Goal: Use online tool/utility: Utilize a website feature to perform a specific function

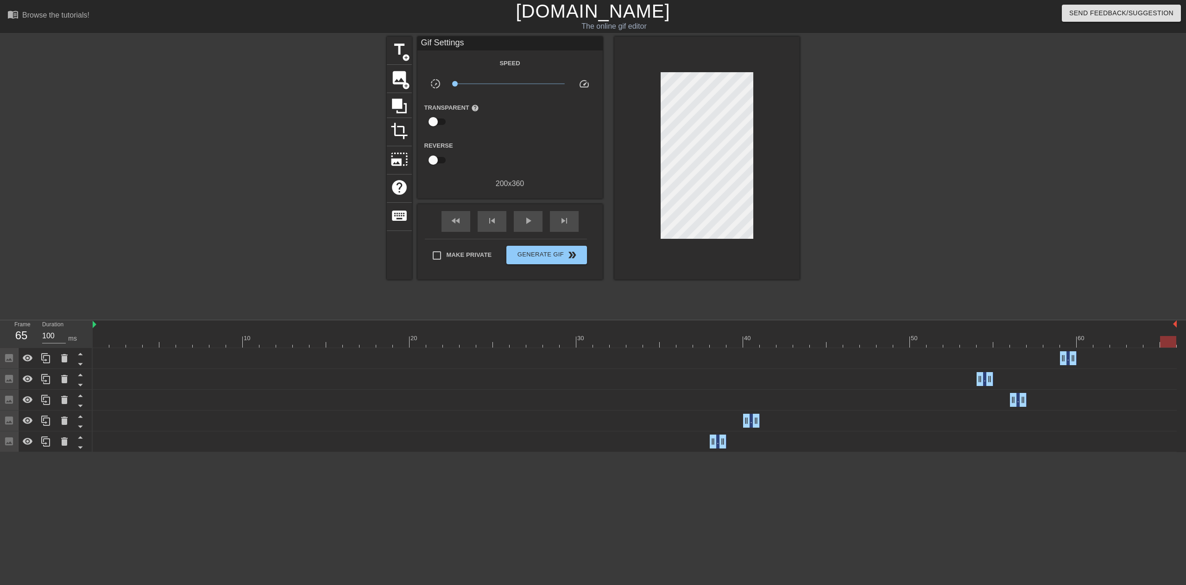
click at [586, 13] on link "[DOMAIN_NAME]" at bounding box center [592, 11] width 154 height 20
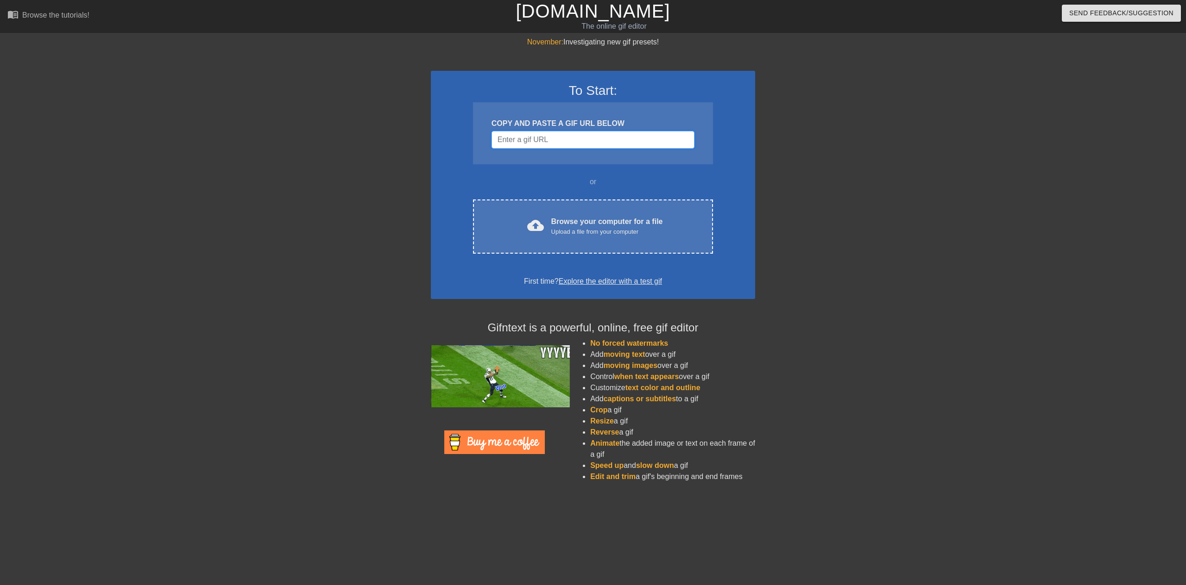
click at [534, 135] on input "Username" at bounding box center [592, 140] width 203 height 18
paste input "[URL][DOMAIN_NAME][PERSON_NAME]"
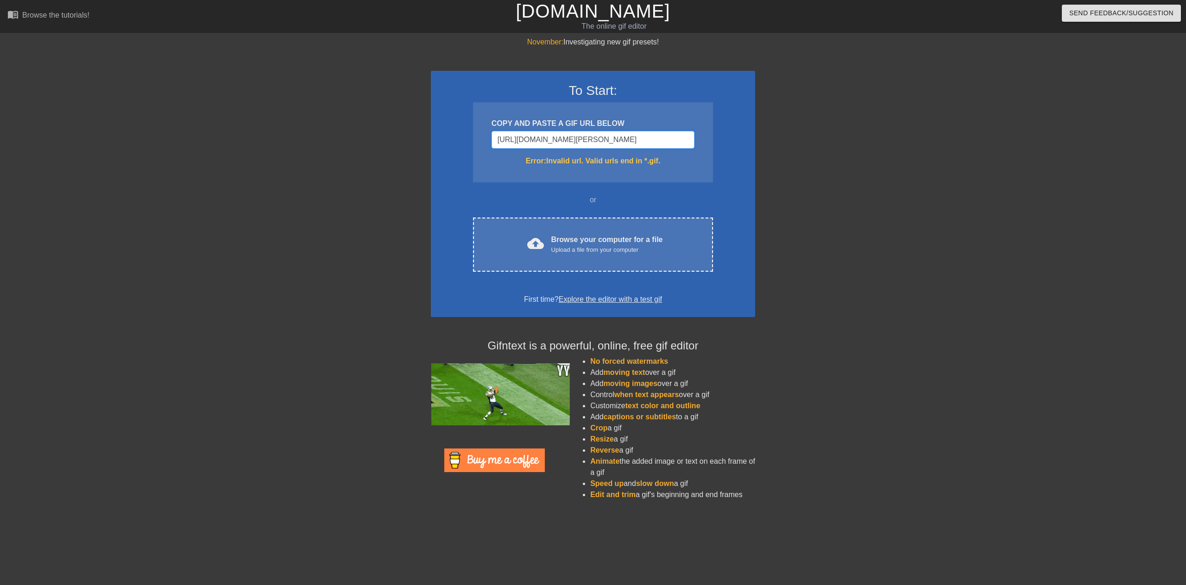
type input "[URL][DOMAIN_NAME][PERSON_NAME]"
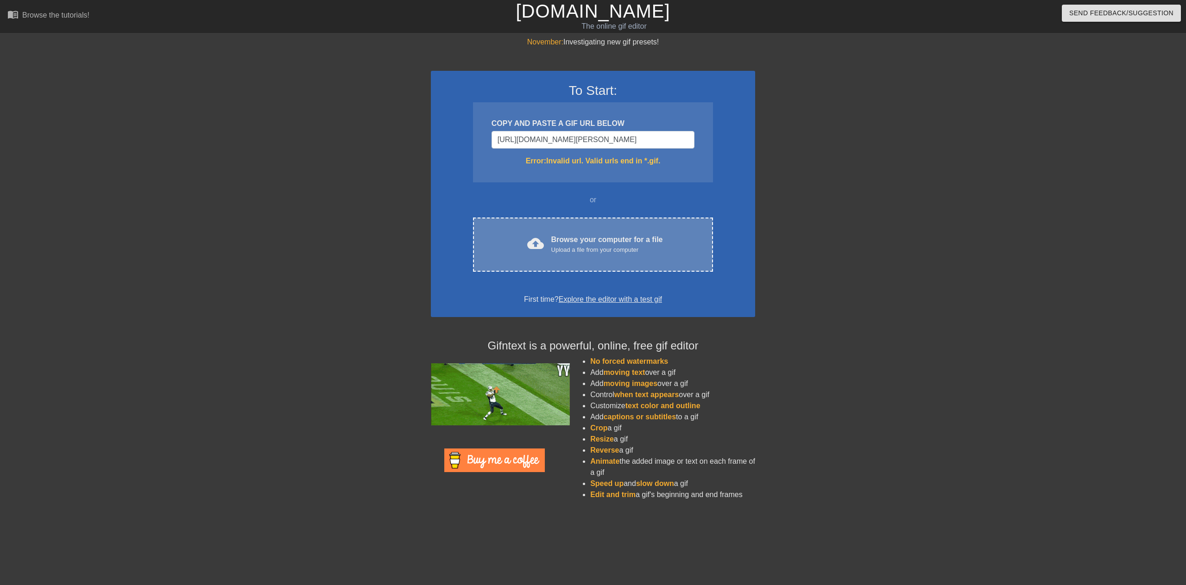
click at [570, 257] on div "cloud_upload Browse your computer for a file Upload a file from your computer C…" at bounding box center [593, 245] width 240 height 54
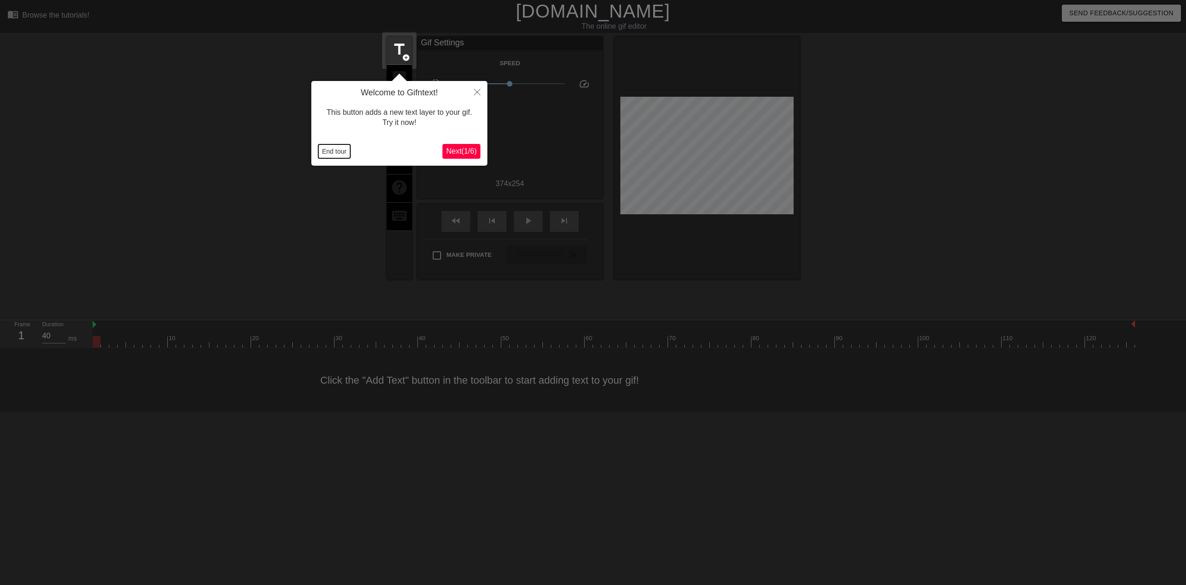
click at [333, 150] on button "End tour" at bounding box center [334, 152] width 32 height 14
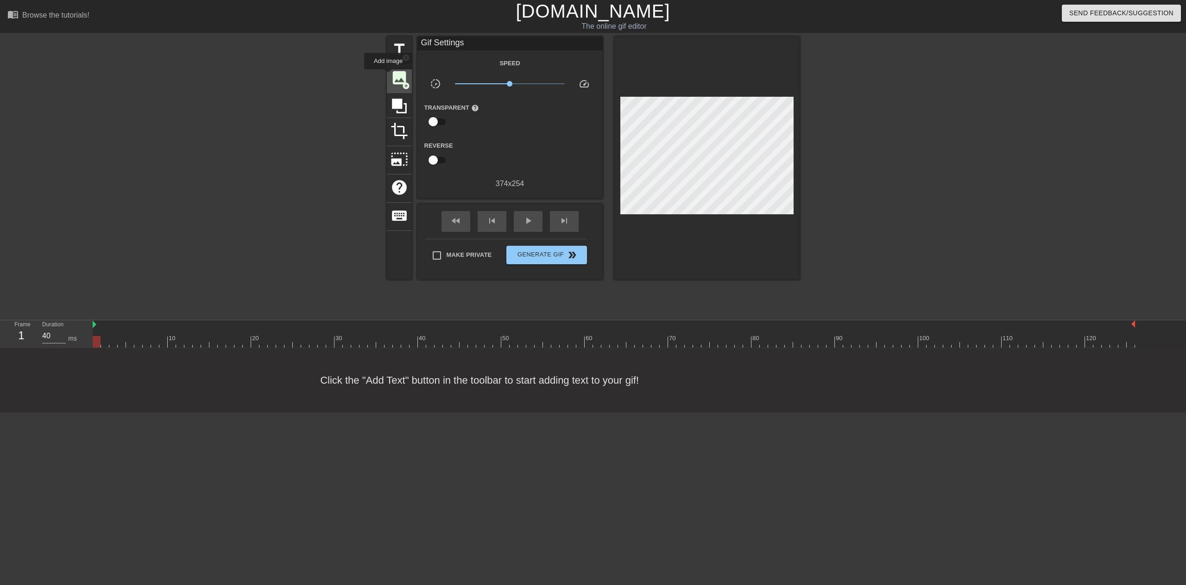
click at [392, 76] on span "image" at bounding box center [399, 78] width 18 height 18
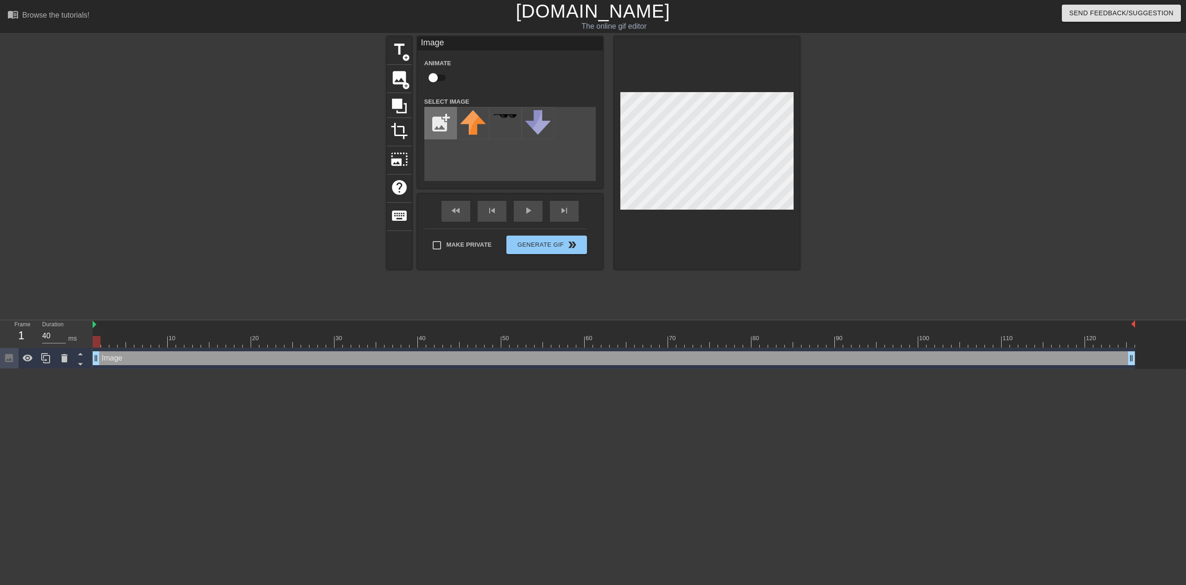
click at [439, 125] on input "file" at bounding box center [440, 122] width 31 height 31
type input "C:\fakepath\[PERSON_NAME] false.jpg"
click at [475, 127] on img at bounding box center [473, 123] width 26 height 26
click at [102, 338] on div at bounding box center [614, 342] width 1042 height 12
click at [95, 339] on div at bounding box center [614, 342] width 1042 height 12
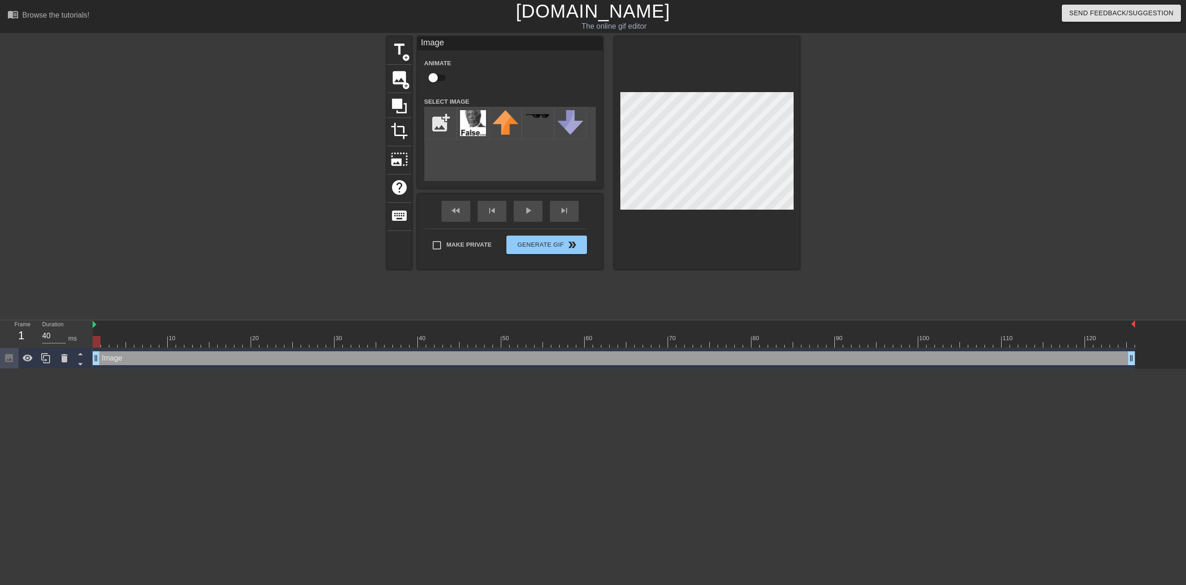
click at [100, 338] on div at bounding box center [97, 342] width 8 height 12
click at [49, 361] on icon at bounding box center [45, 358] width 11 height 11
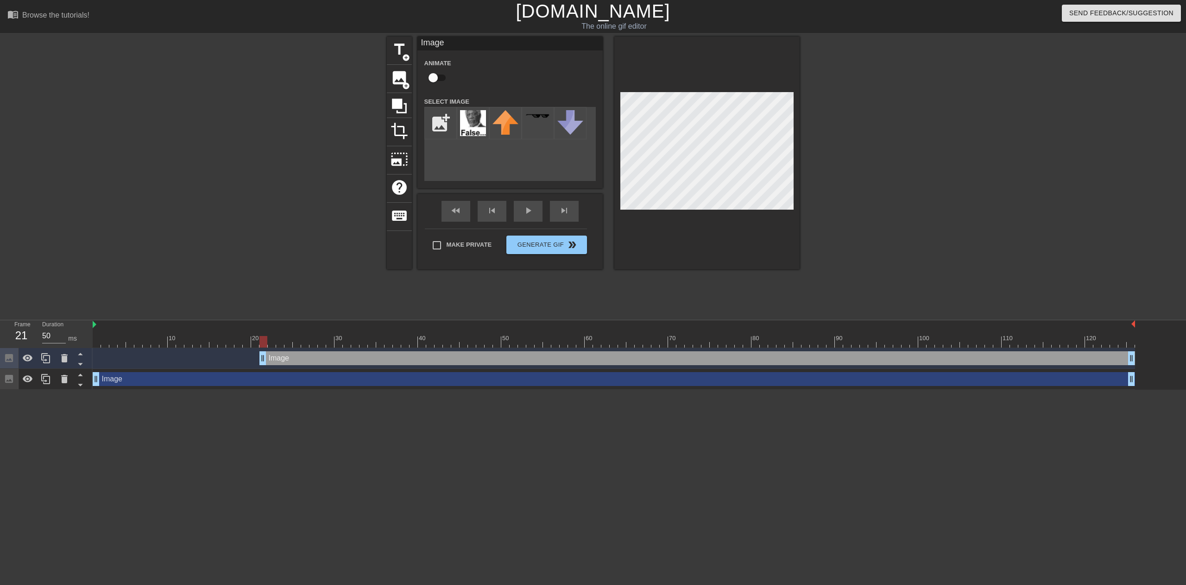
drag, startPoint x: 98, startPoint y: 359, endPoint x: 268, endPoint y: 354, distance: 170.5
click at [369, 377] on div "Image drag_handle drag_handle" at bounding box center [614, 379] width 1042 height 14
click at [496, 379] on div "Image drag_handle drag_handle" at bounding box center [614, 379] width 1042 height 14
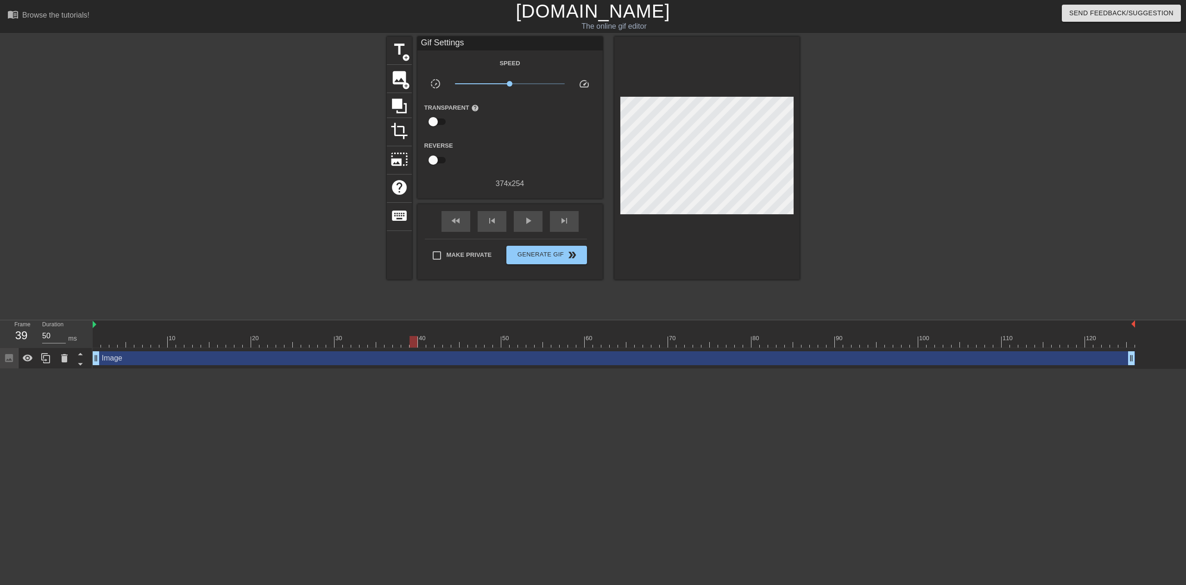
click at [116, 358] on div "Image drag_handle drag_handle" at bounding box center [614, 359] width 1042 height 14
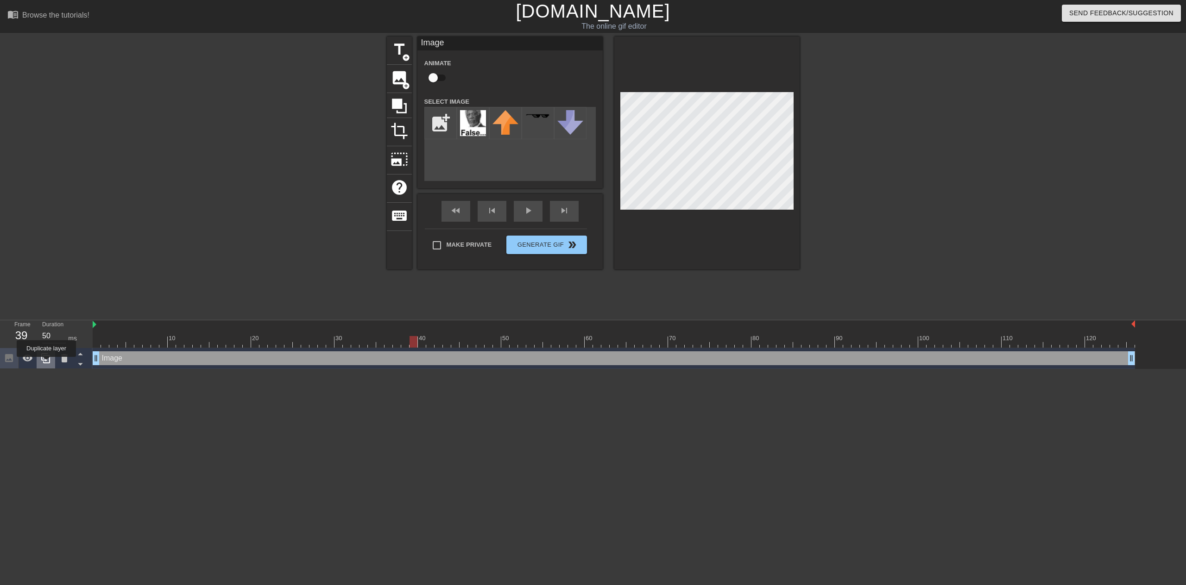
click at [46, 364] on icon at bounding box center [45, 358] width 9 height 10
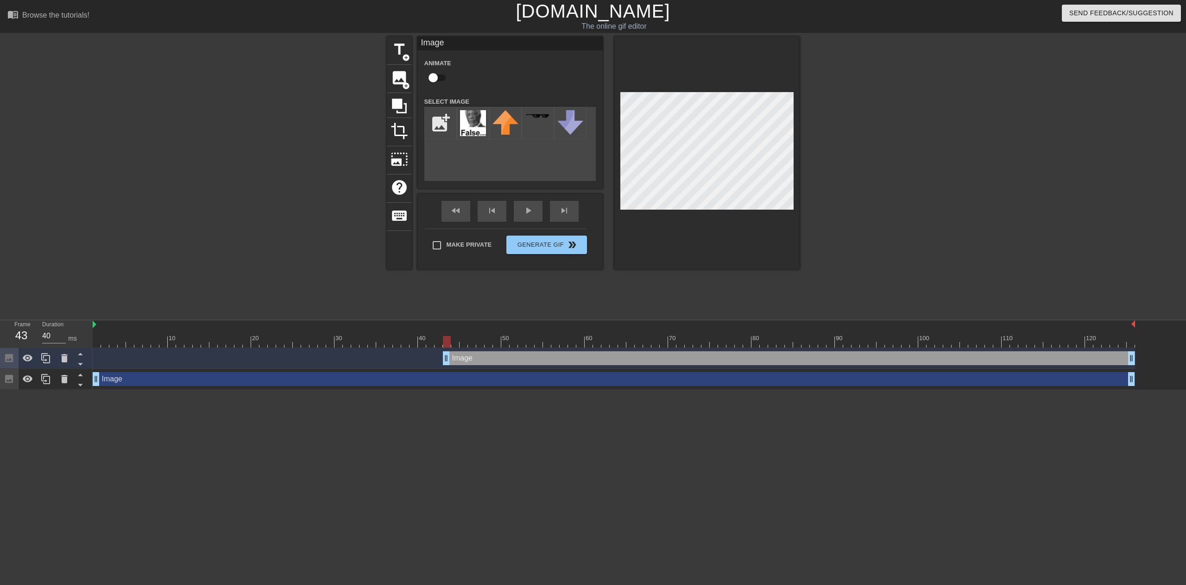
drag, startPoint x: 96, startPoint y: 362, endPoint x: 449, endPoint y: 338, distance: 353.3
click at [449, 338] on div "10 20 30 40 50 60 70 80 90 100 110 120 Image drag_handle drag_handle Image drag…" at bounding box center [639, 355] width 1093 height 69
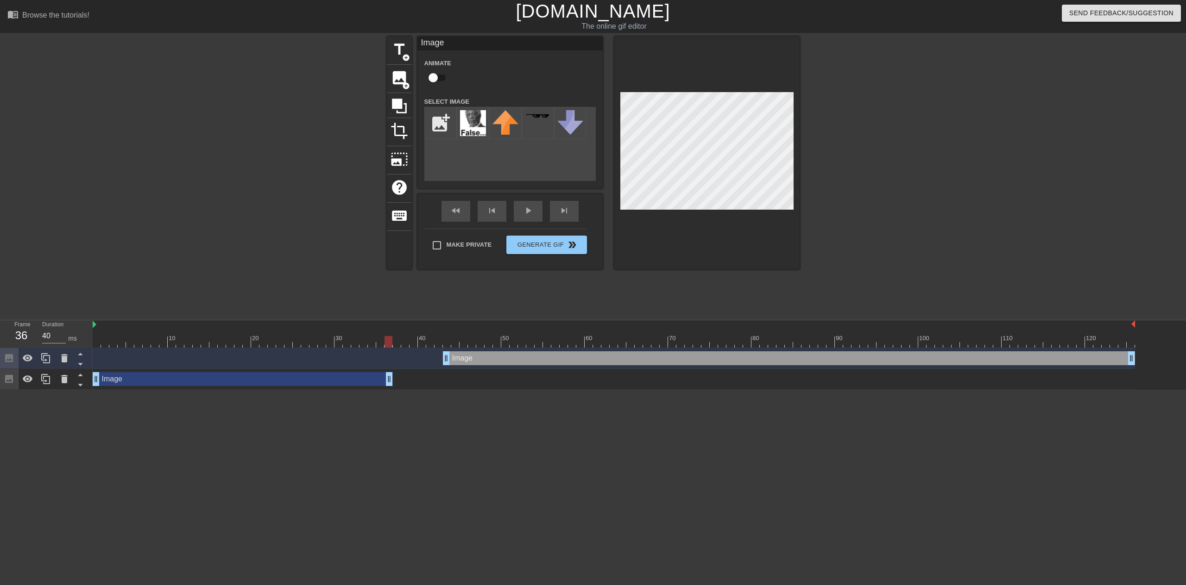
drag, startPoint x: 1128, startPoint y: 378, endPoint x: 387, endPoint y: 408, distance: 741.6
click at [387, 390] on html "menu_book Browse the tutorials! [DOMAIN_NAME] The online gif editor Send Feedba…" at bounding box center [593, 195] width 1186 height 390
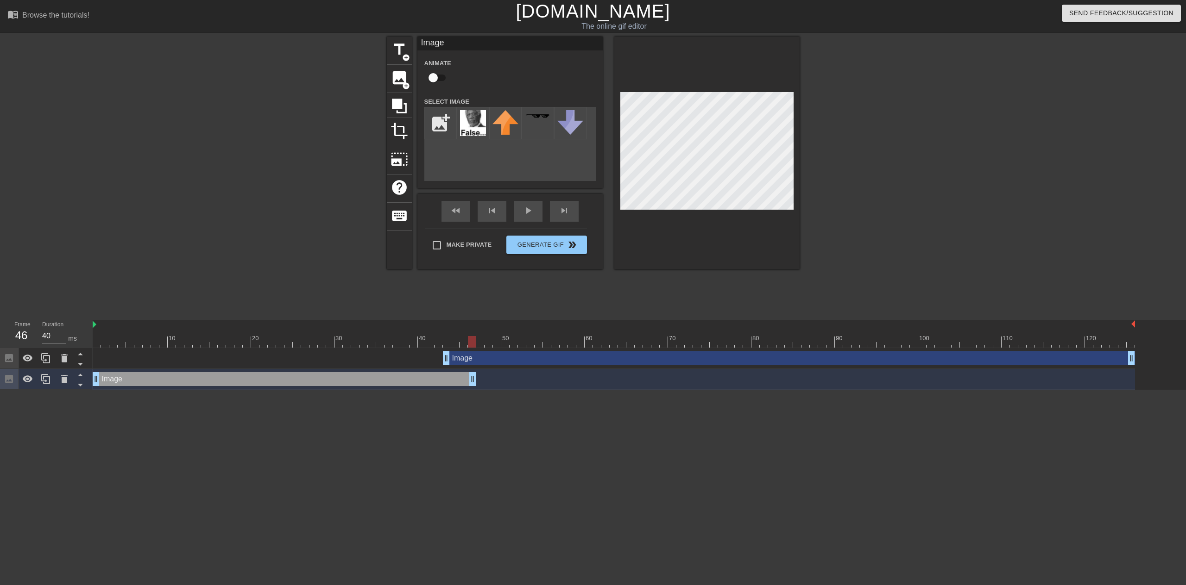
drag, startPoint x: 389, startPoint y: 382, endPoint x: 471, endPoint y: 380, distance: 82.5
click at [396, 367] on div "Image drag_handle drag_handle" at bounding box center [614, 358] width 1042 height 21
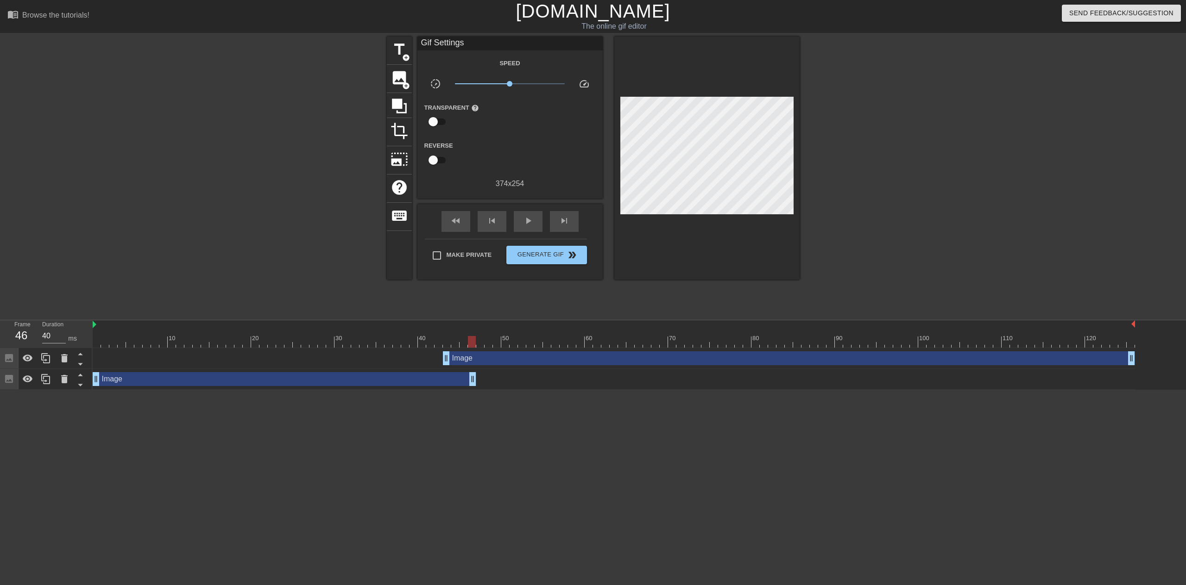
click at [392, 376] on div "Image drag_handle drag_handle" at bounding box center [284, 379] width 383 height 14
click at [391, 356] on div "Image drag_handle drag_handle" at bounding box center [614, 359] width 1042 height 14
drag, startPoint x: 353, startPoint y: 358, endPoint x: 288, endPoint y: 361, distance: 65.4
click at [352, 358] on div "Image drag_handle drag_handle" at bounding box center [614, 359] width 1042 height 14
click at [63, 358] on icon at bounding box center [64, 358] width 6 height 8
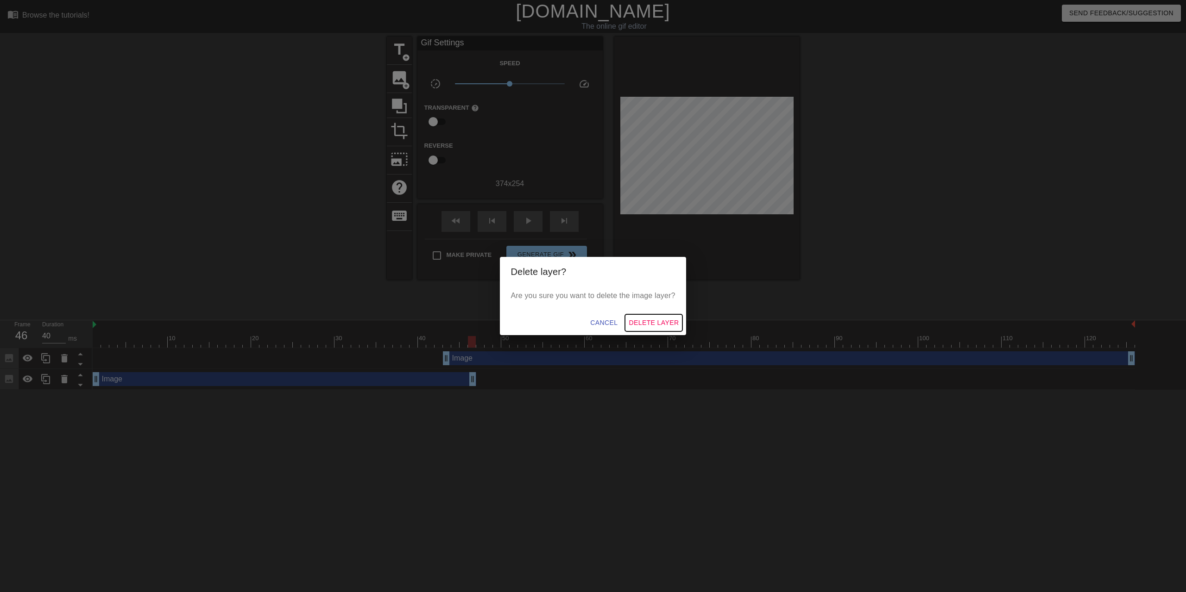
click at [660, 323] on span "Delete Layer" at bounding box center [654, 323] width 50 height 12
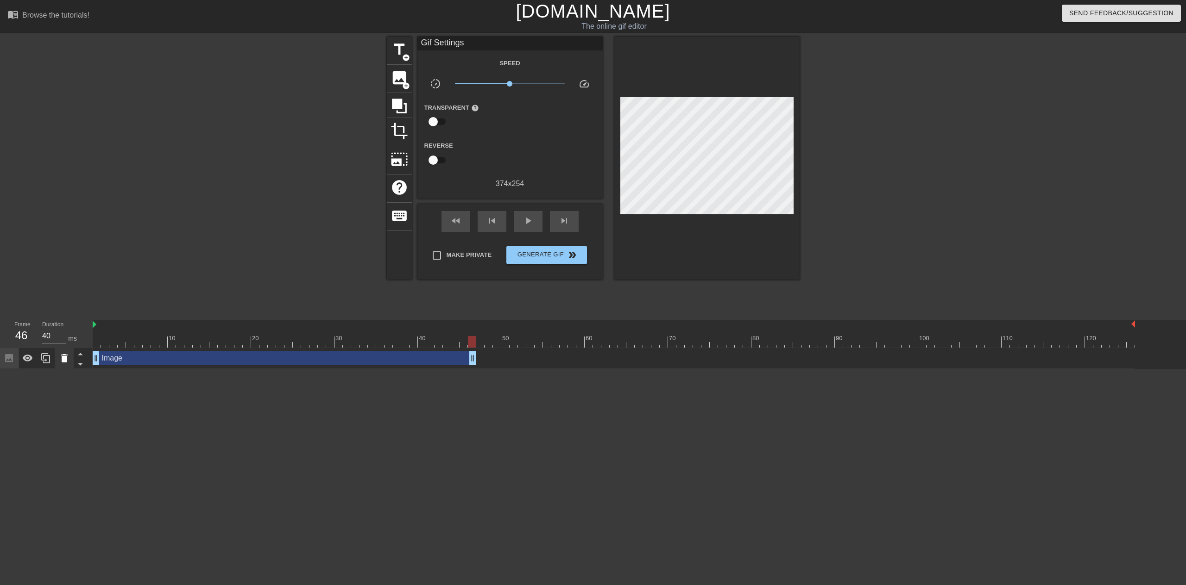
click at [70, 359] on div at bounding box center [64, 358] width 19 height 20
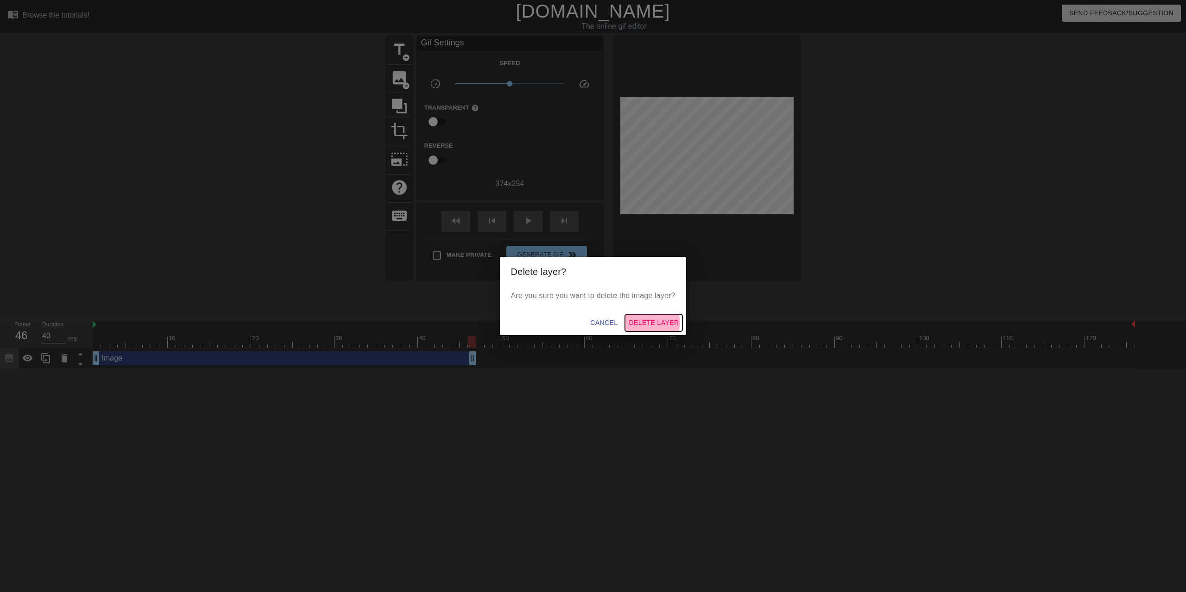
click at [653, 323] on span "Delete Layer" at bounding box center [654, 323] width 50 height 12
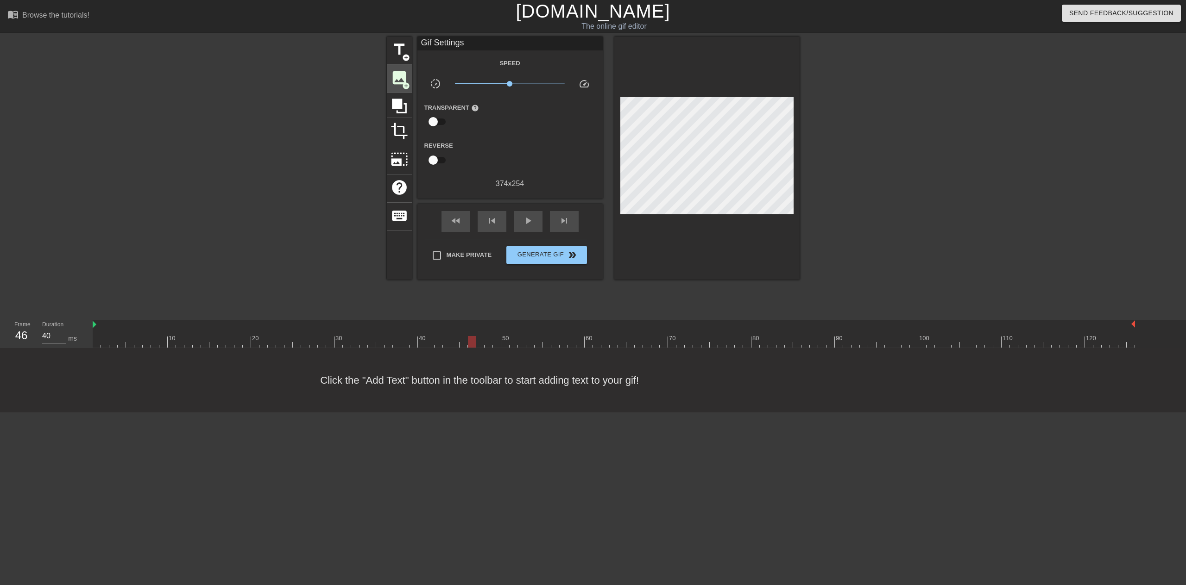
click at [405, 75] on span "image" at bounding box center [399, 78] width 18 height 18
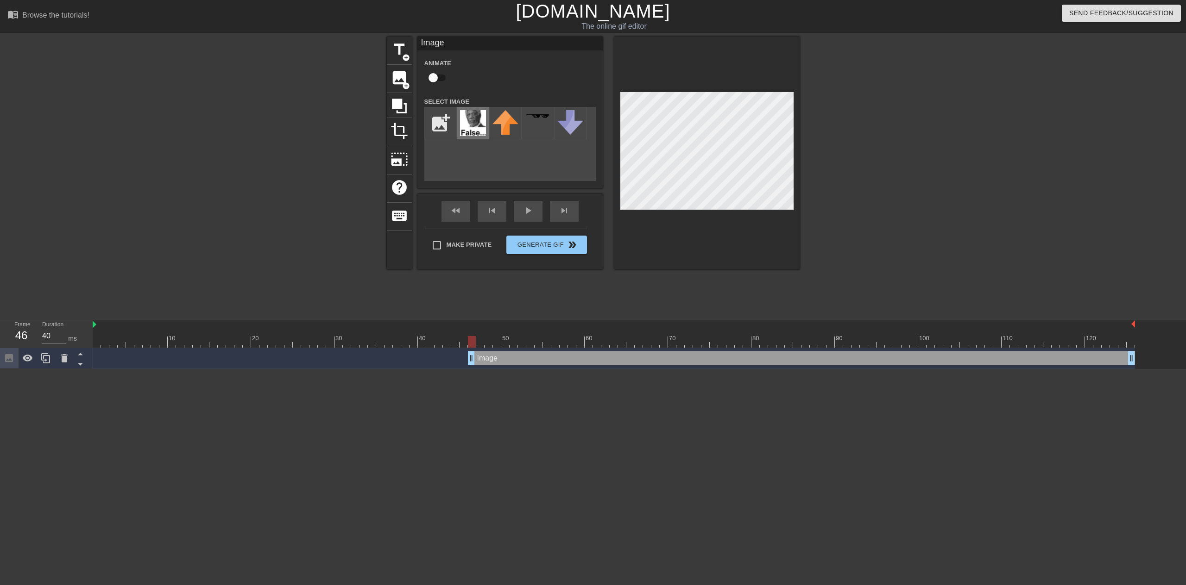
click at [471, 128] on img at bounding box center [473, 123] width 26 height 26
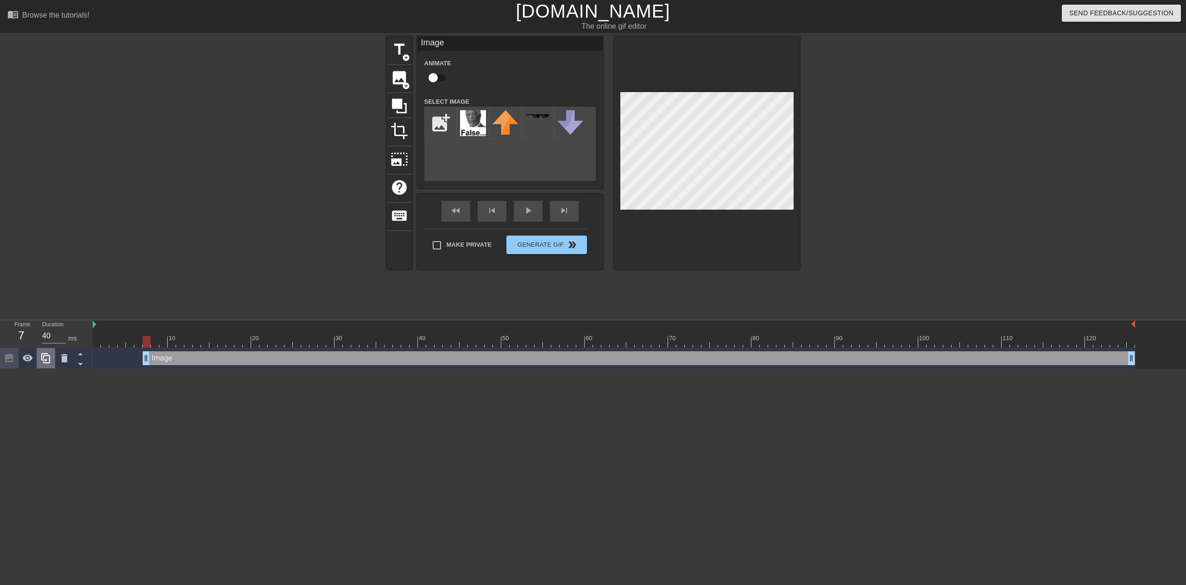
drag, startPoint x: 468, startPoint y: 361, endPoint x: 48, endPoint y: 352, distance: 419.7
click at [48, 352] on div "Frame 7 Duration 40 ms 10 20 30 40 50 60 70 80 90 100 110 120 Image drag_handle…" at bounding box center [593, 345] width 1186 height 49
click at [812, 211] on div at bounding box center [880, 176] width 139 height 278
click at [821, 207] on div at bounding box center [880, 176] width 139 height 278
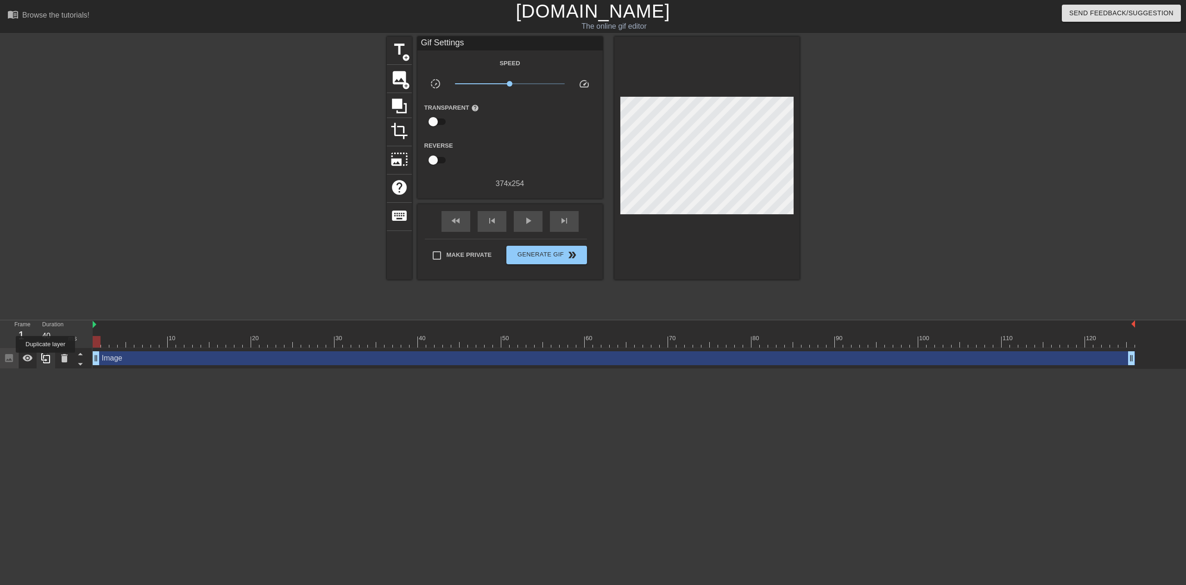
click at [48, 359] on icon at bounding box center [45, 358] width 11 height 11
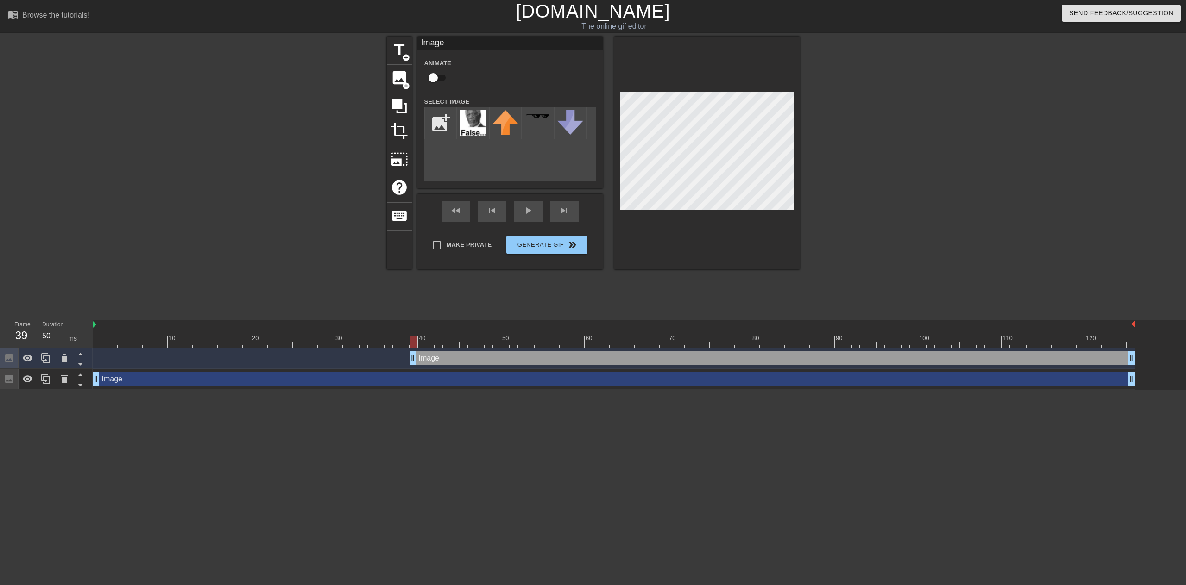
drag, startPoint x: 97, startPoint y: 358, endPoint x: 415, endPoint y: 362, distance: 317.7
drag, startPoint x: 48, startPoint y: 362, endPoint x: 159, endPoint y: 358, distance: 111.2
click at [48, 362] on icon at bounding box center [45, 358] width 11 height 11
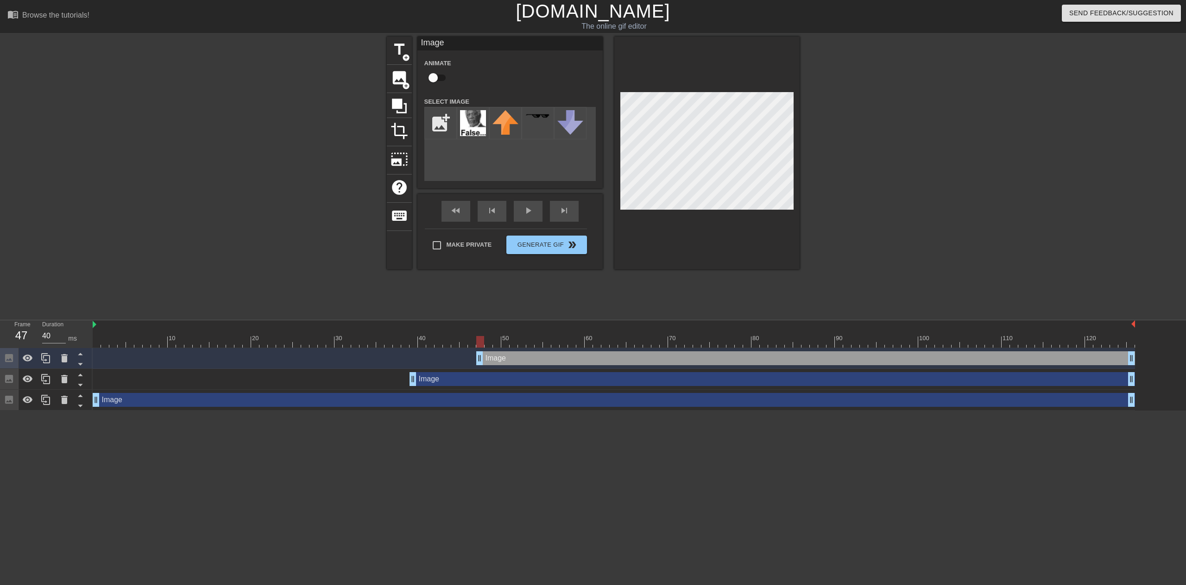
drag, startPoint x: 411, startPoint y: 357, endPoint x: 473, endPoint y: 362, distance: 62.3
drag, startPoint x: 473, startPoint y: 358, endPoint x: 539, endPoint y: 362, distance: 65.9
click at [48, 365] on div at bounding box center [46, 358] width 19 height 20
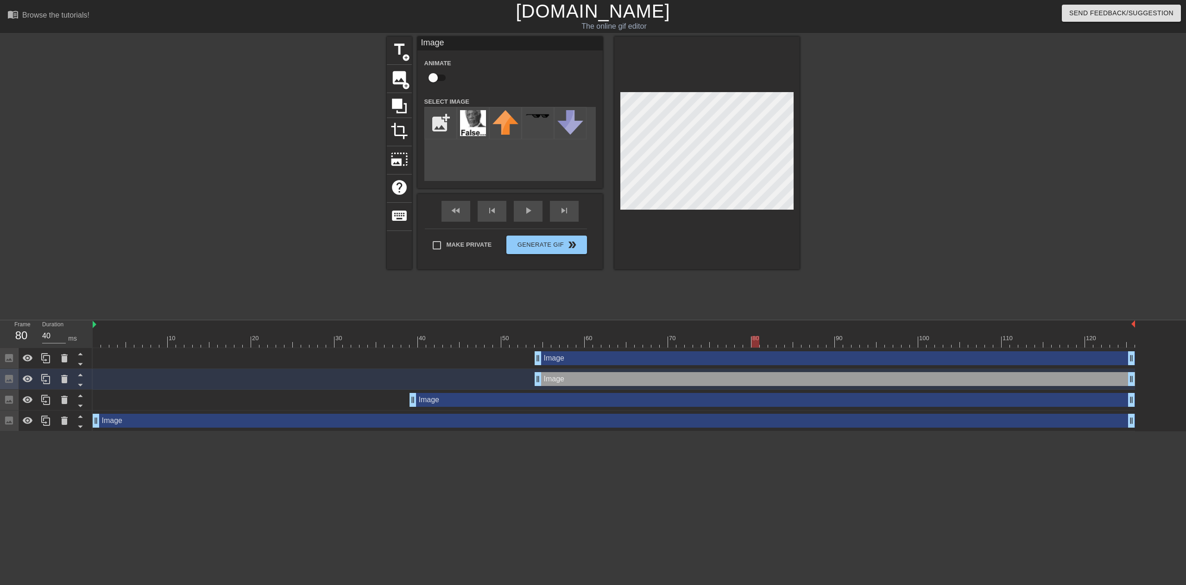
click at [812, 215] on div at bounding box center [880, 176] width 139 height 278
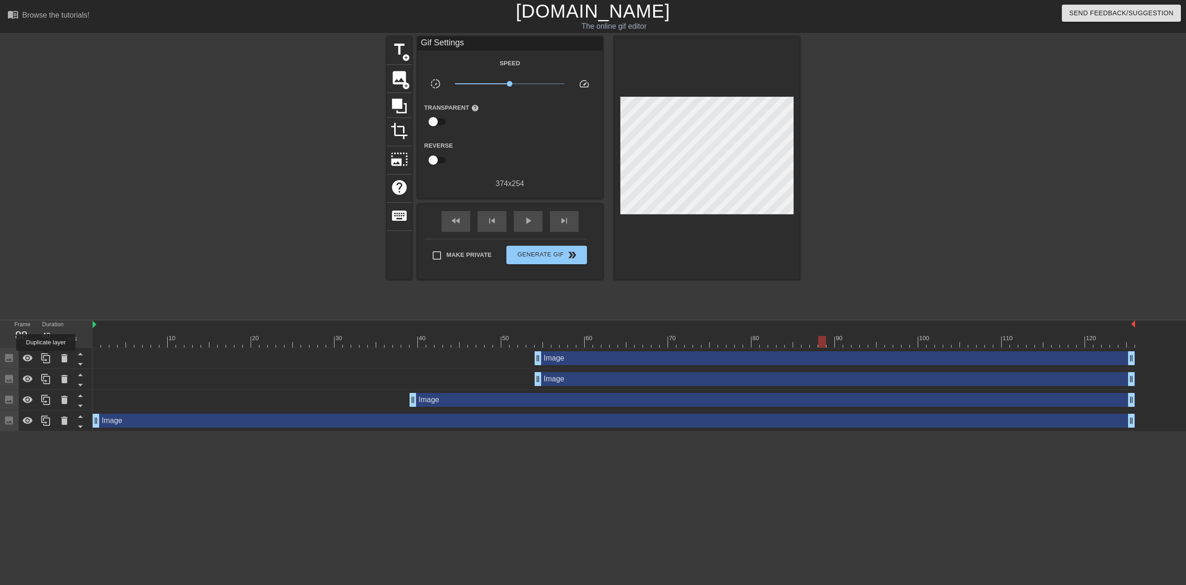
click at [45, 358] on icon at bounding box center [45, 358] width 11 height 11
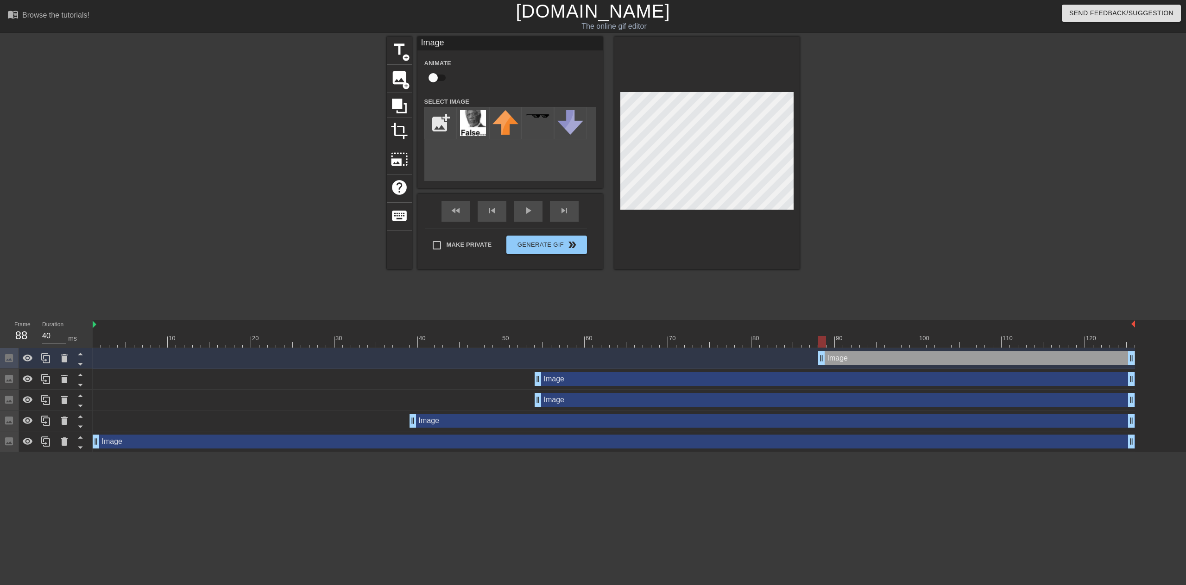
drag, startPoint x: 537, startPoint y: 361, endPoint x: 818, endPoint y: 338, distance: 281.6
click at [818, 338] on div "10 20 30 40 50 60 70 80 90 100 110 120 Image drag_handle drag_handle Image drag…" at bounding box center [639, 387] width 1093 height 132
drag, startPoint x: 539, startPoint y: 383, endPoint x: 684, endPoint y: 375, distance: 144.7
drag, startPoint x: 678, startPoint y: 376, endPoint x: 601, endPoint y: 379, distance: 77.4
click at [601, 379] on div "Image drag_handle drag_handle" at bounding box center [614, 379] width 1042 height 14
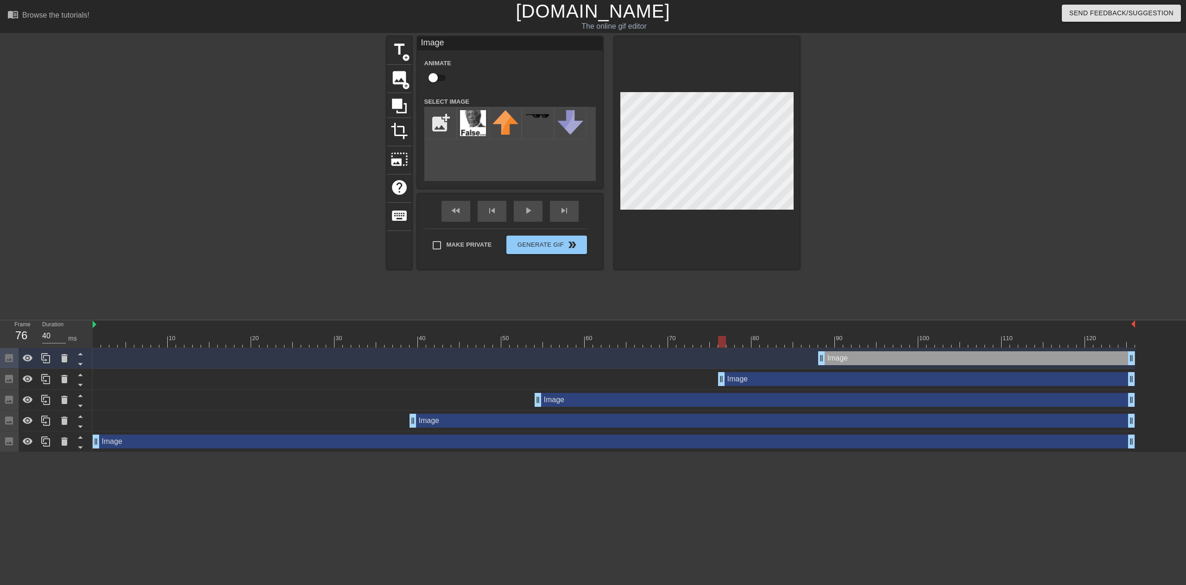
drag, startPoint x: 605, startPoint y: 378, endPoint x: 726, endPoint y: 367, distance: 121.4
click at [726, 367] on div "Image drag_handle drag_handle Image drag_handle drag_handle Image drag_handle d…" at bounding box center [639, 400] width 1093 height 104
click at [66, 358] on icon at bounding box center [64, 358] width 6 height 8
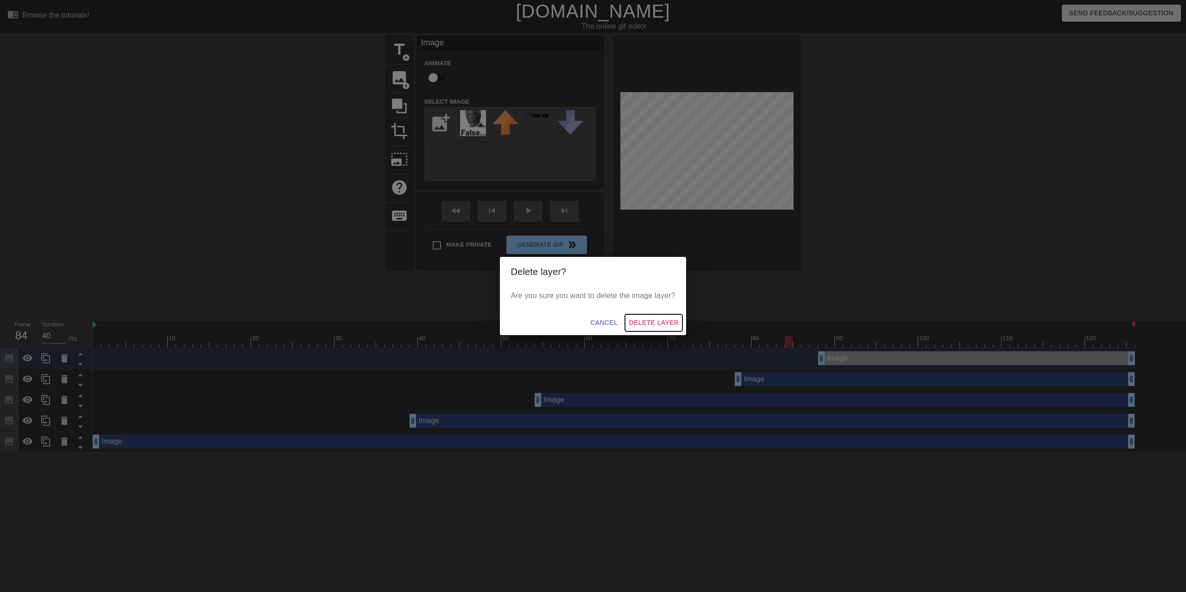
click at [668, 322] on span "Delete Layer" at bounding box center [654, 323] width 50 height 12
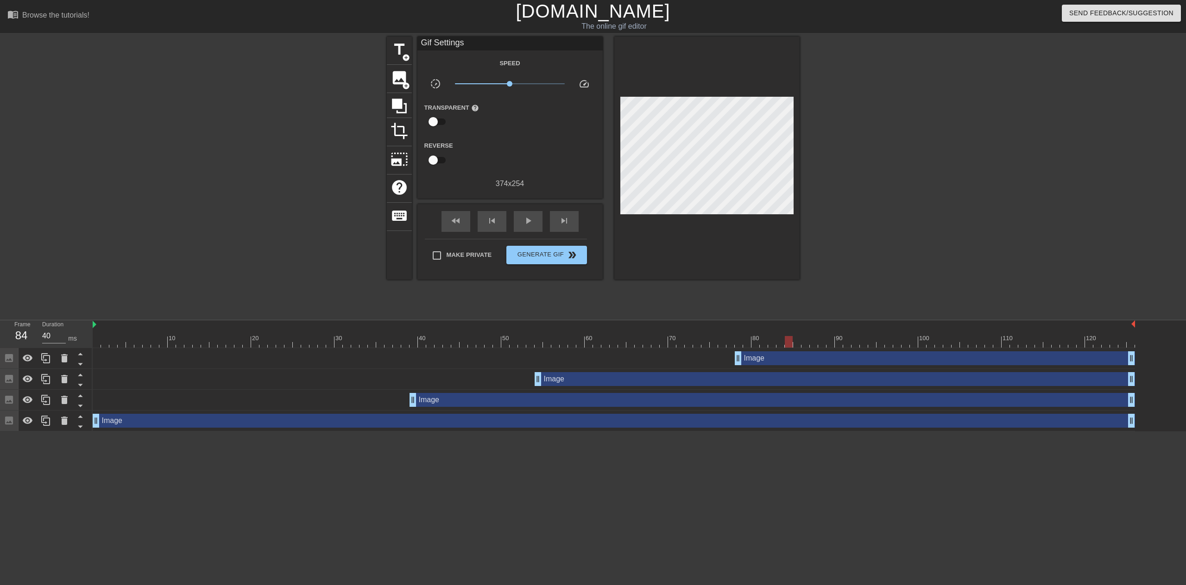
click at [758, 359] on div "Image drag_handle drag_handle" at bounding box center [935, 359] width 400 height 14
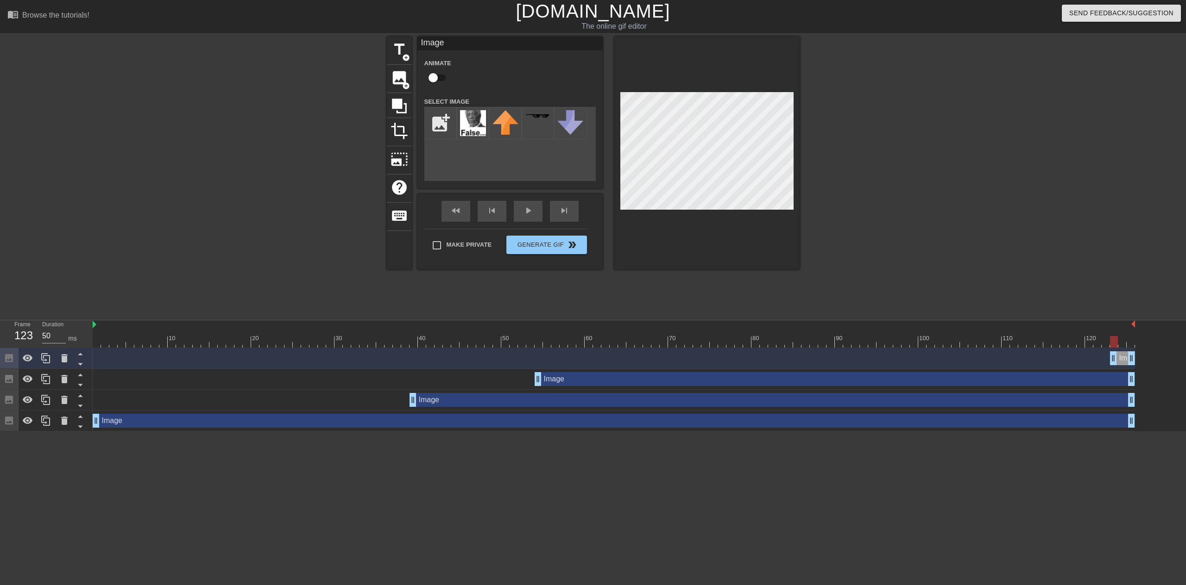
drag, startPoint x: 740, startPoint y: 356, endPoint x: 1112, endPoint y: 344, distance: 373.0
click at [1112, 344] on div "10 20 30 40 50 60 70 80 90 100 110 120 Image drag_handle drag_handle Image drag…" at bounding box center [639, 376] width 1093 height 111
drag, startPoint x: 1112, startPoint y: 362, endPoint x: 748, endPoint y: 389, distance: 365.5
click at [748, 389] on div "Image drag_handle drag_handle Image drag_handle drag_handle Image drag_handle d…" at bounding box center [639, 389] width 1093 height 83
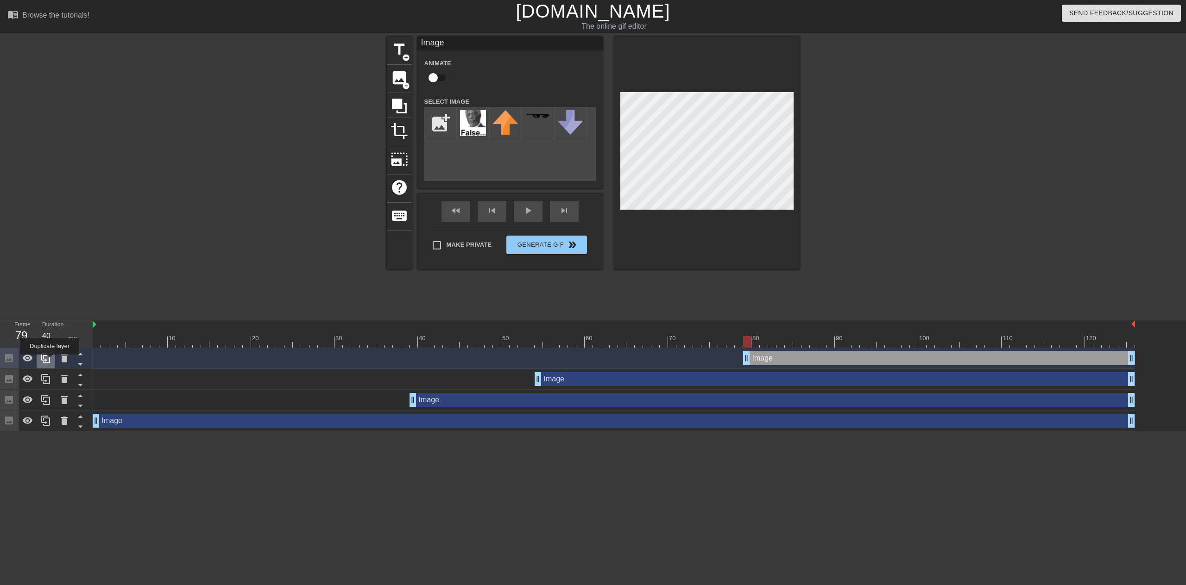
click at [48, 361] on icon at bounding box center [45, 358] width 11 height 11
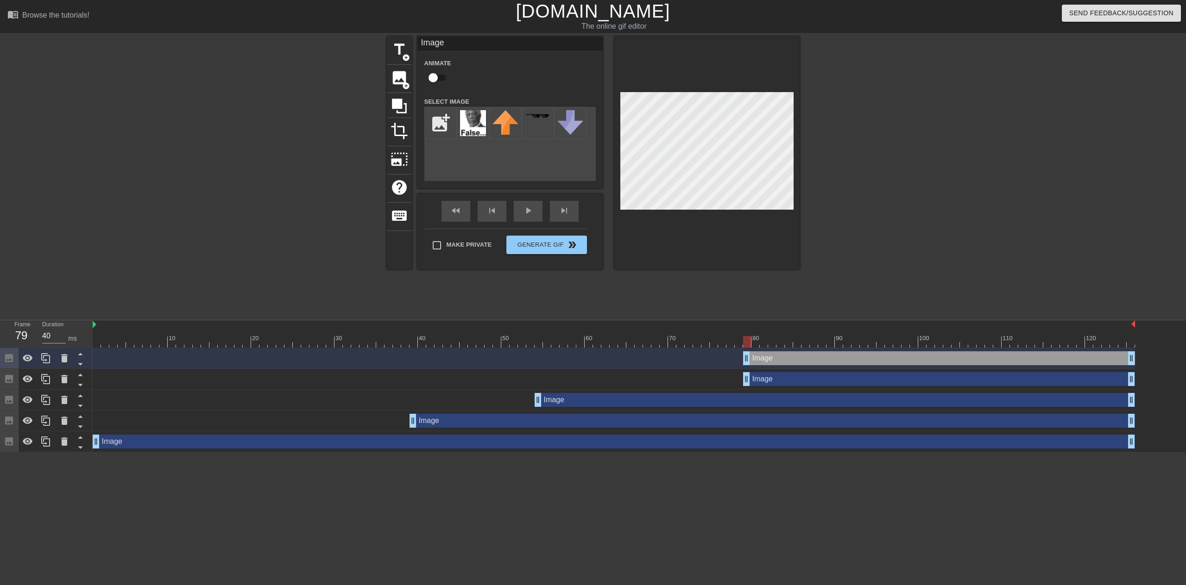
click at [741, 360] on div "Image drag_handle drag_handle" at bounding box center [614, 359] width 1042 height 14
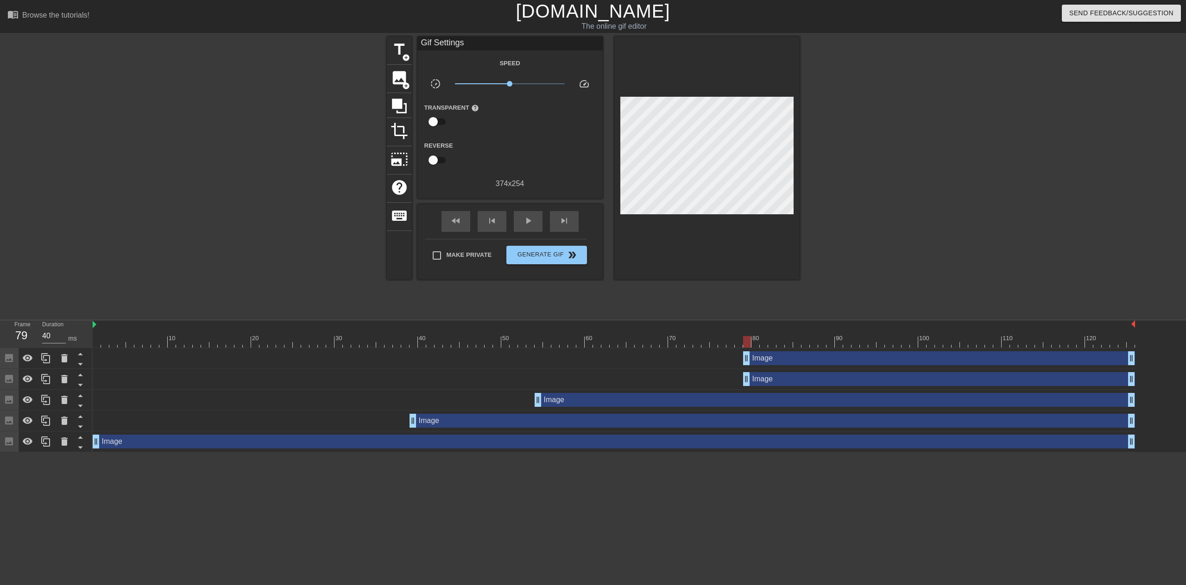
drag, startPoint x: 748, startPoint y: 358, endPoint x: 753, endPoint y: 357, distance: 5.7
click at [786, 354] on div "Image drag_handle drag_handle" at bounding box center [942, 359] width 383 height 14
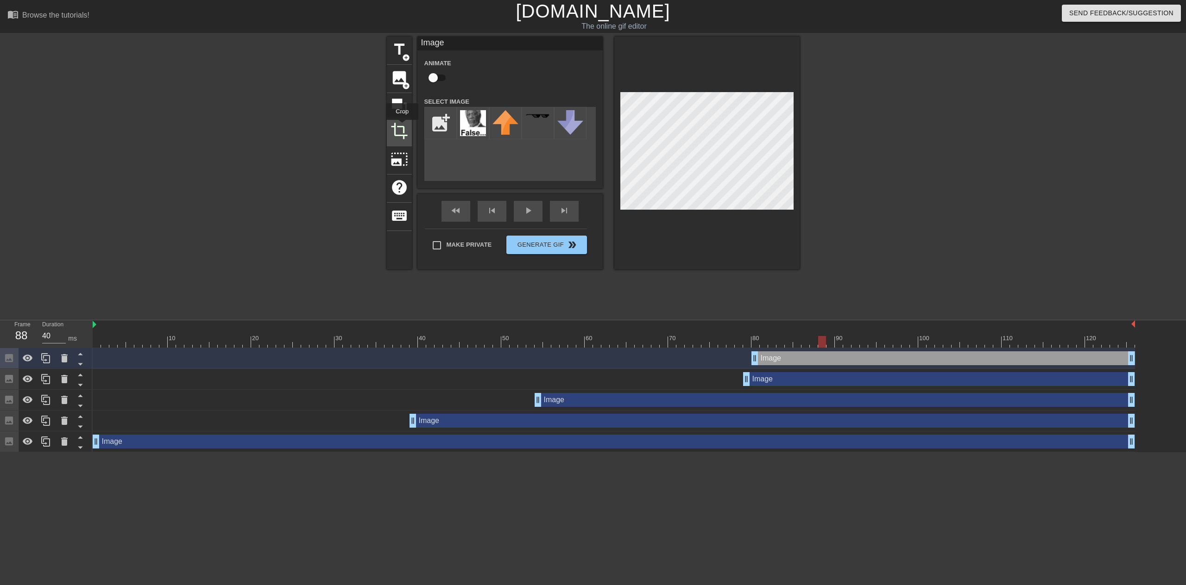
click at [402, 127] on span "crop" at bounding box center [399, 131] width 18 height 18
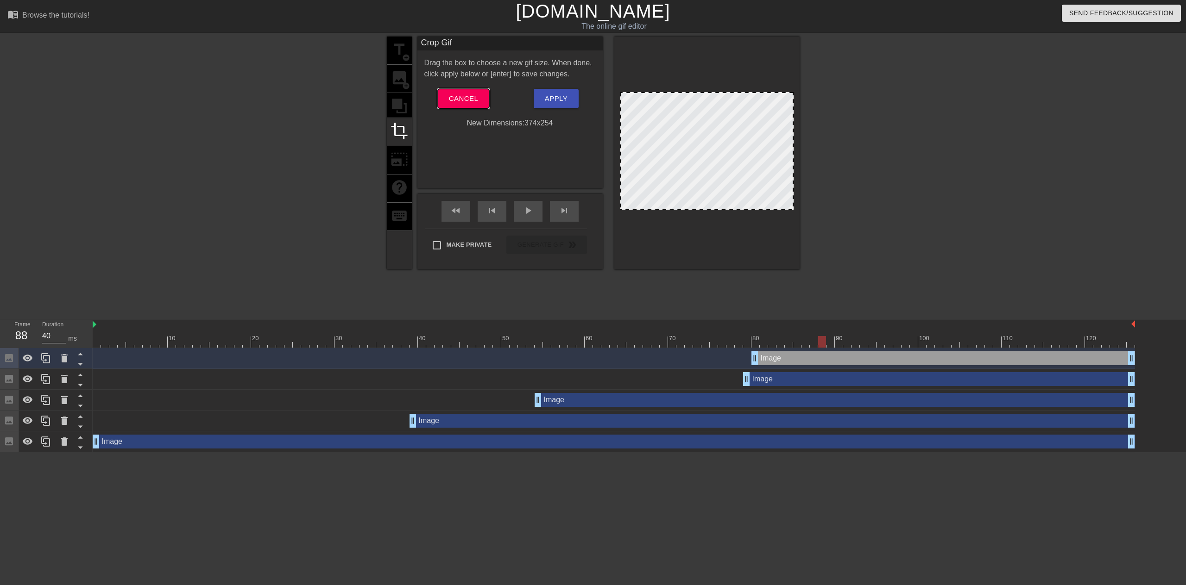
click at [468, 104] on span "Cancel" at bounding box center [463, 99] width 29 height 12
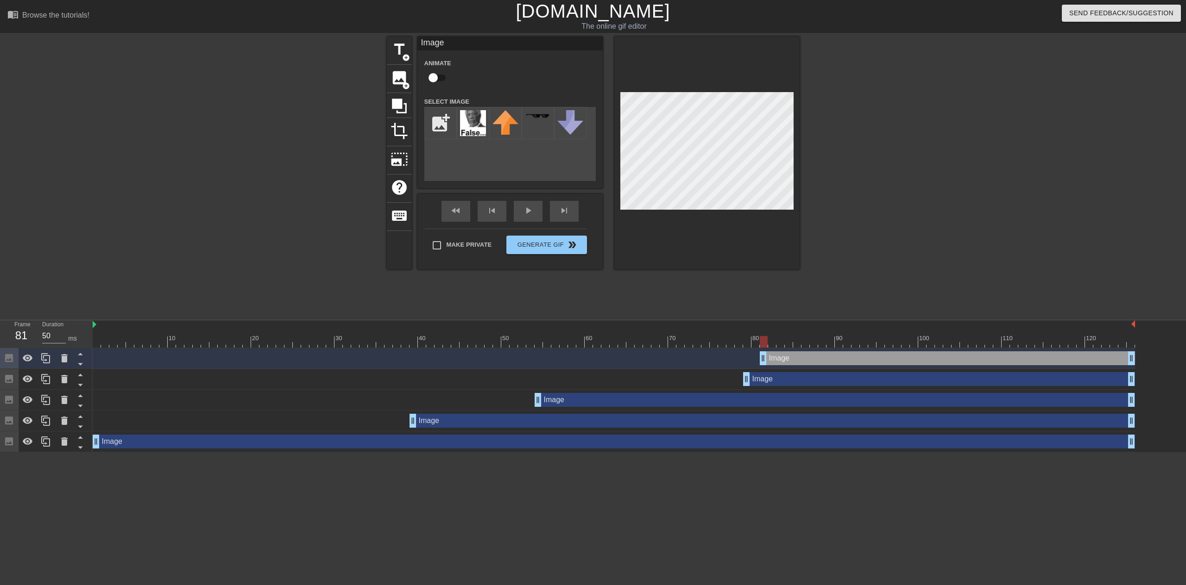
drag, startPoint x: 756, startPoint y: 357, endPoint x: 763, endPoint y: 357, distance: 6.9
click at [849, 337] on div at bounding box center [614, 342] width 1042 height 12
click at [806, 341] on div at bounding box center [614, 342] width 1042 height 12
drag, startPoint x: 765, startPoint y: 364, endPoint x: 964, endPoint y: 362, distance: 198.7
click at [792, 344] on div at bounding box center [614, 342] width 1042 height 12
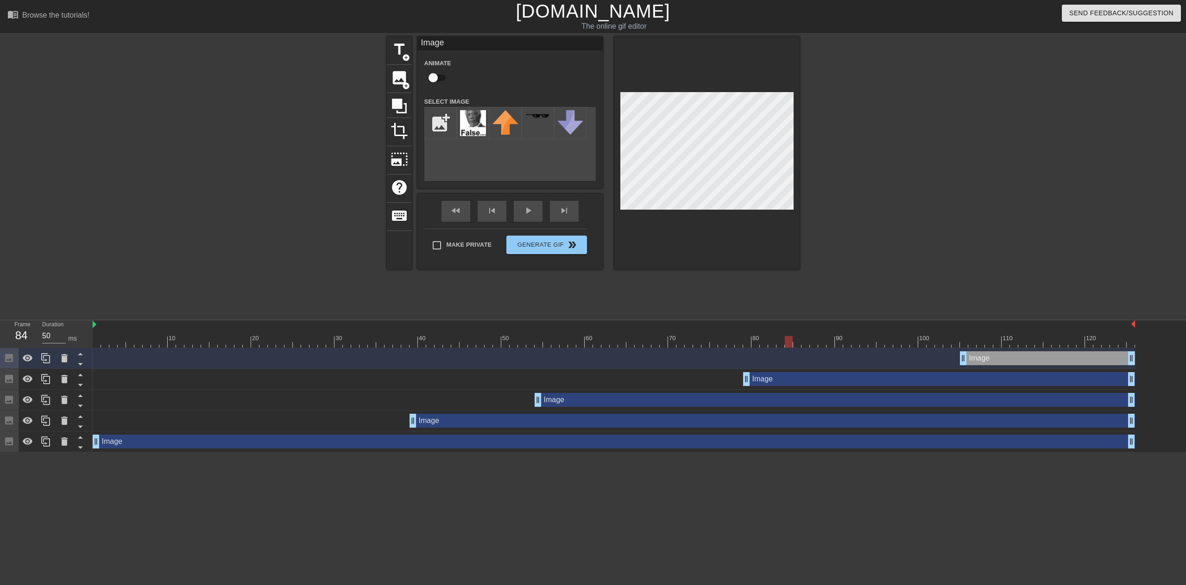
click at [764, 342] on div at bounding box center [614, 342] width 1042 height 12
drag, startPoint x: 964, startPoint y: 360, endPoint x: 825, endPoint y: 365, distance: 139.0
click at [811, 343] on div at bounding box center [614, 342] width 1042 height 12
click at [819, 340] on div at bounding box center [822, 342] width 8 height 12
click at [59, 364] on icon at bounding box center [64, 358] width 11 height 11
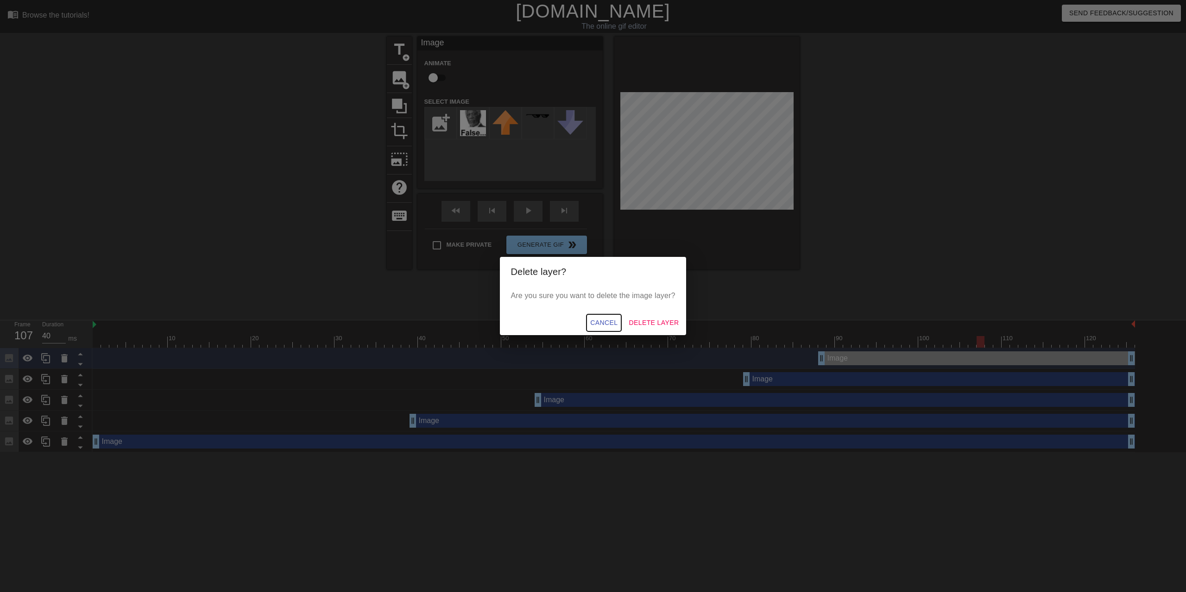
click at [599, 316] on button "Cancel" at bounding box center [603, 322] width 35 height 17
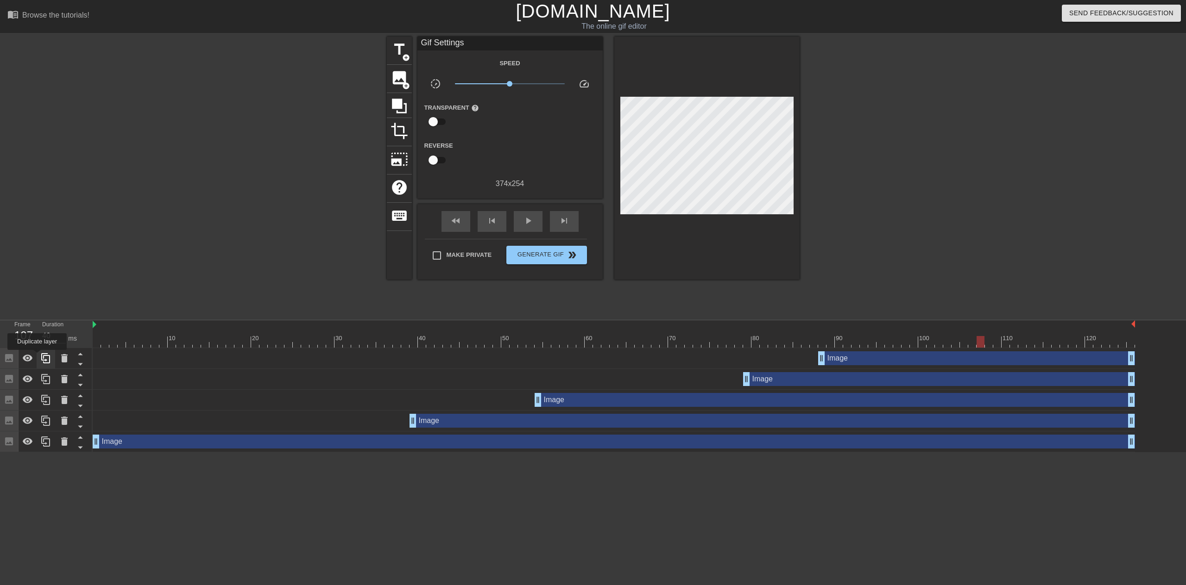
click at [37, 357] on div at bounding box center [46, 358] width 19 height 20
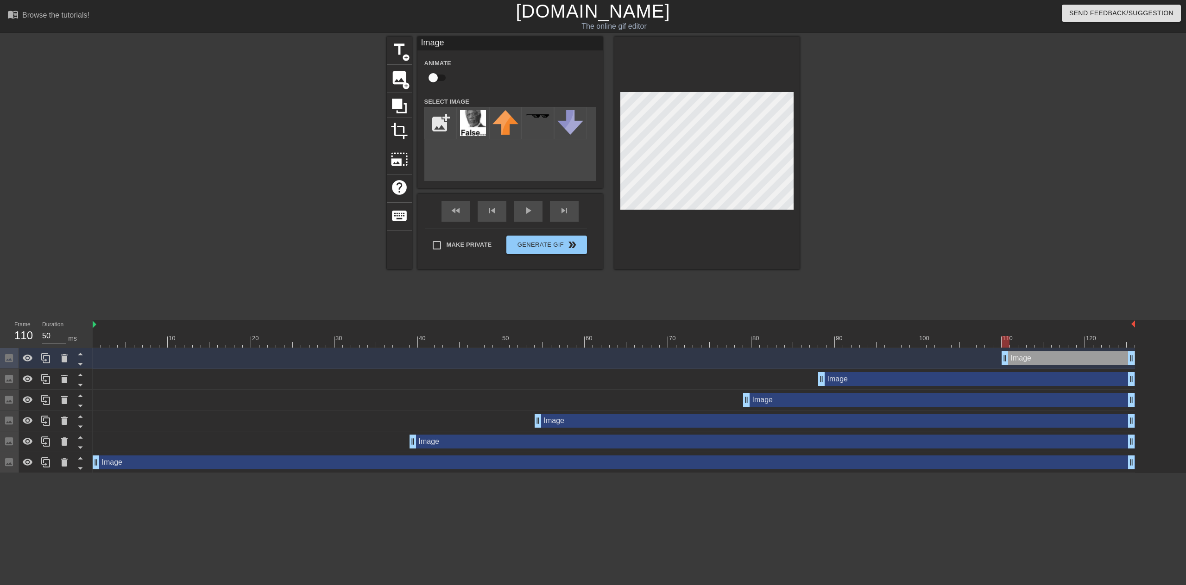
type input "40"
drag, startPoint x: 822, startPoint y: 360, endPoint x: 1037, endPoint y: 355, distance: 214.5
click at [1061, 359] on div "Image drag_handle drag_handle" at bounding box center [1085, 359] width 100 height 14
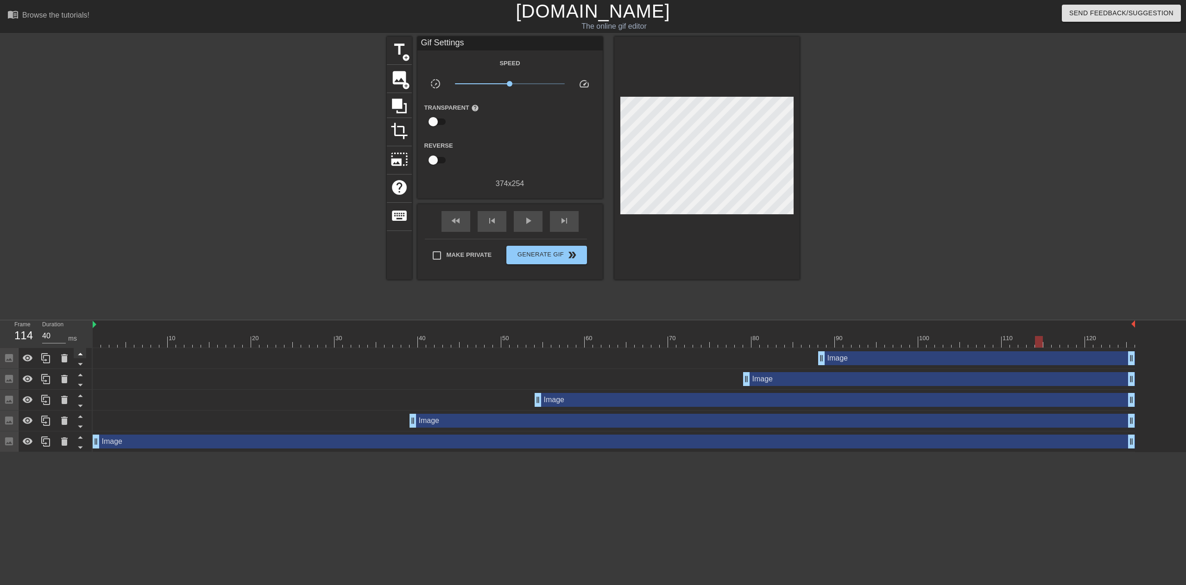
click at [80, 355] on icon at bounding box center [80, 354] width 5 height 2
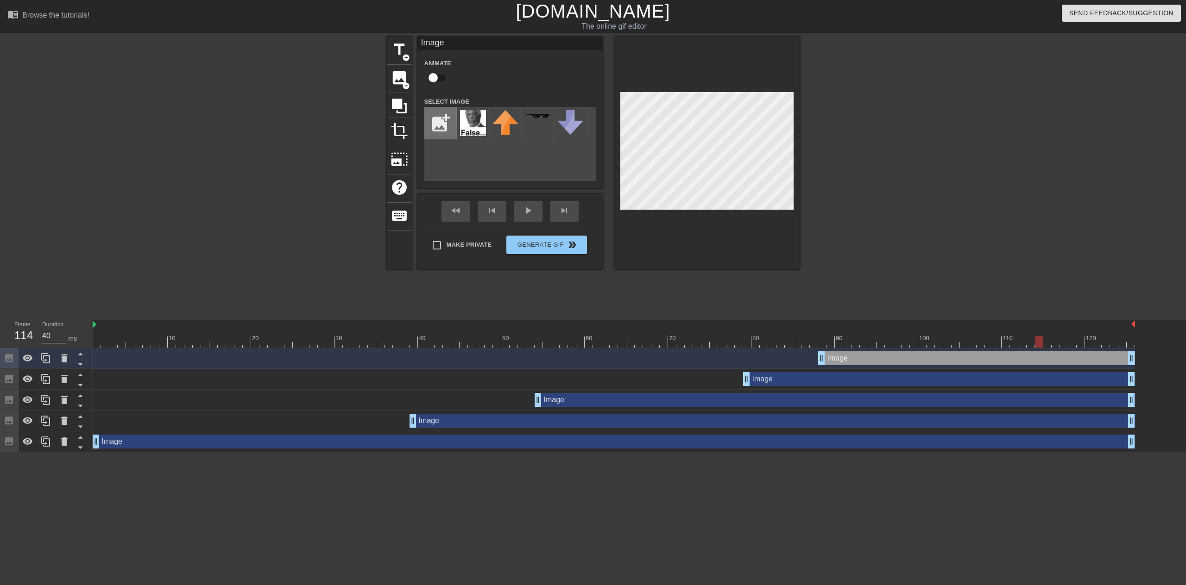
click at [429, 132] on input "file" at bounding box center [440, 122] width 31 height 31
type input "C:\fakepath\left flase.jpg"
click at [50, 361] on icon at bounding box center [45, 358] width 9 height 10
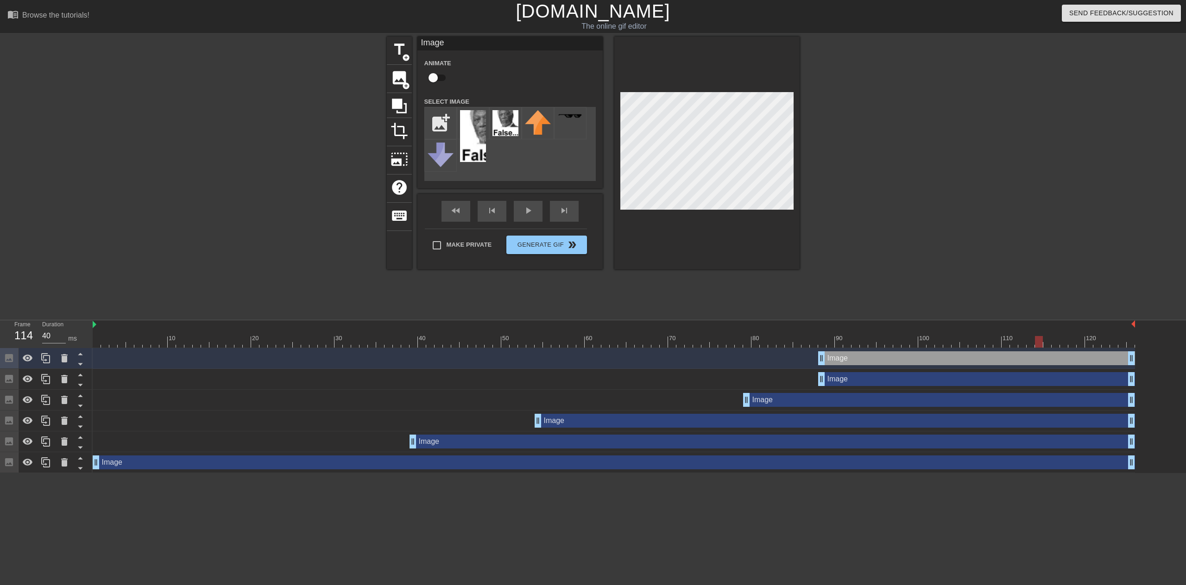
click at [854, 362] on div "Image drag_handle drag_handle" at bounding box center [976, 359] width 317 height 14
click at [478, 130] on img at bounding box center [473, 136] width 26 height 52
click at [855, 221] on div at bounding box center [880, 176] width 139 height 278
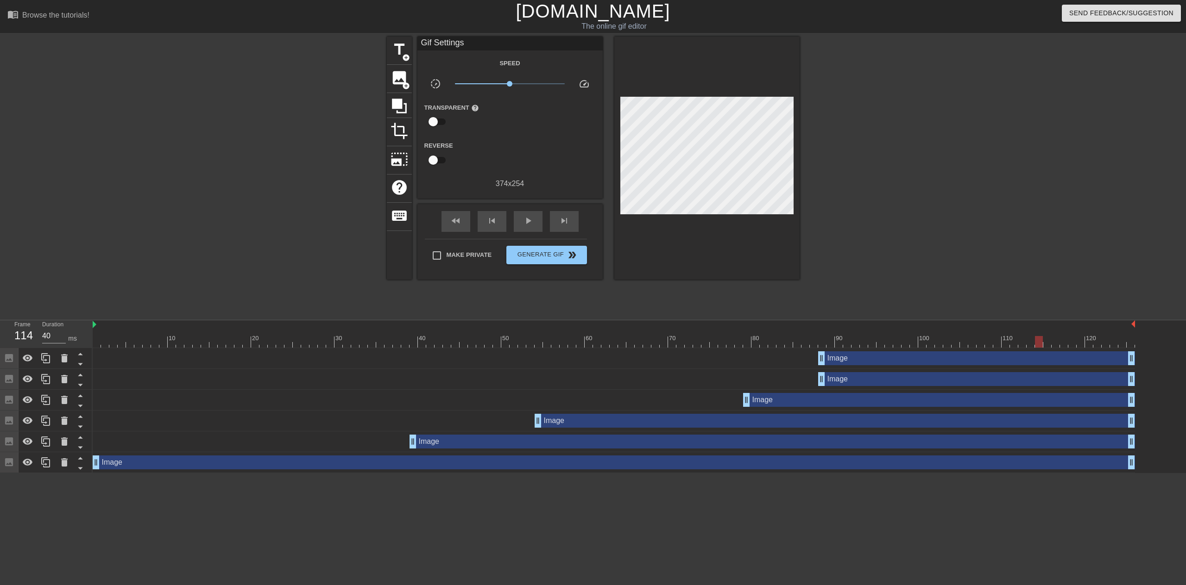
click at [828, 206] on div at bounding box center [880, 176] width 139 height 278
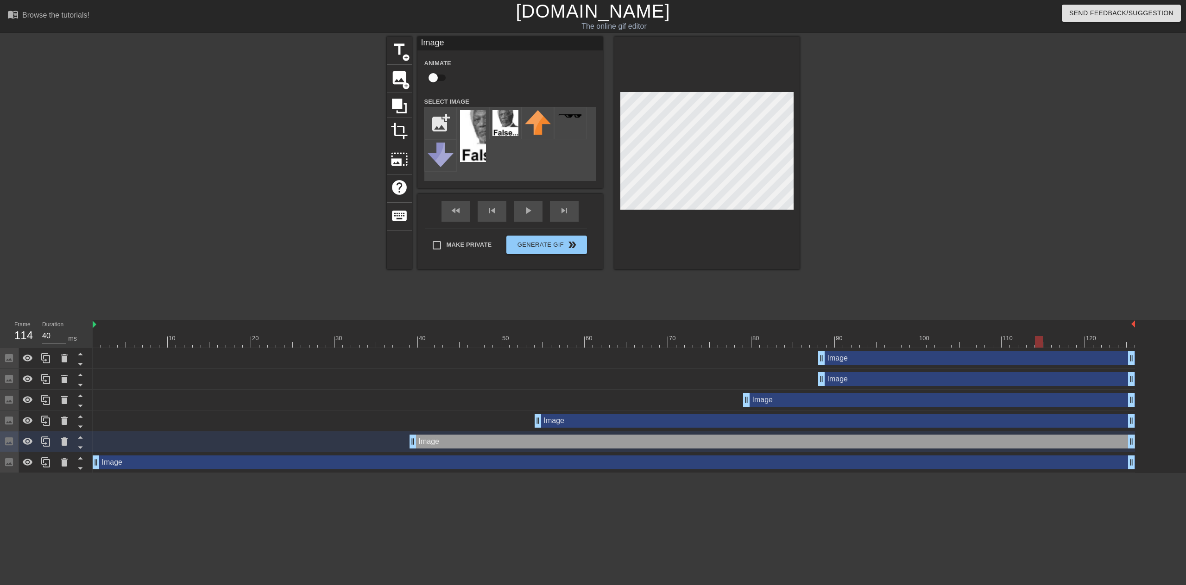
click at [686, 211] on div at bounding box center [706, 153] width 185 height 233
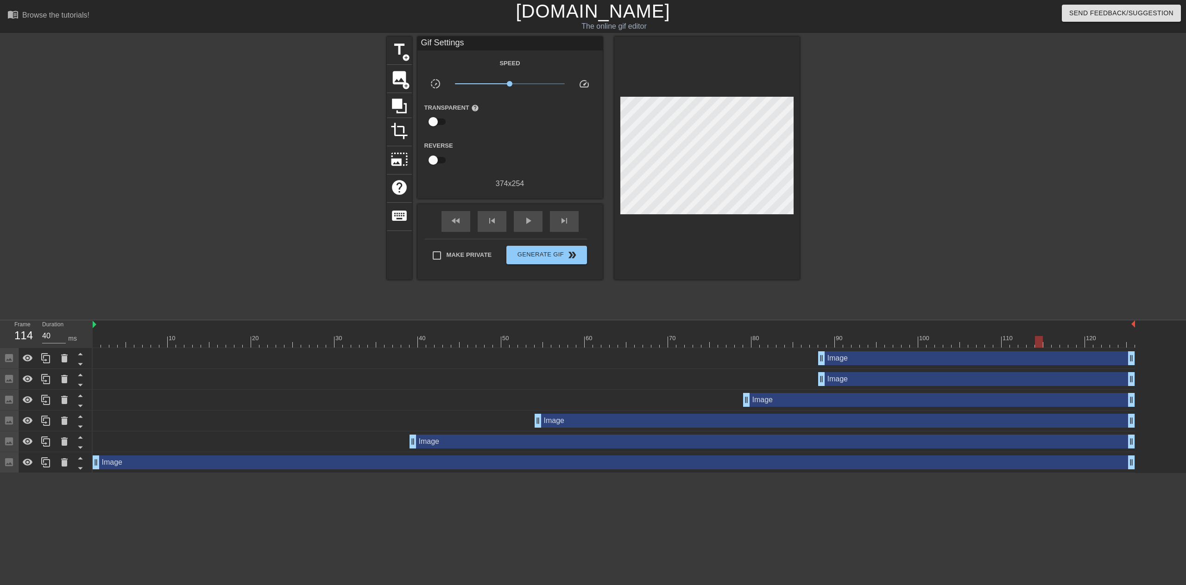
click at [774, 234] on div at bounding box center [706, 158] width 185 height 243
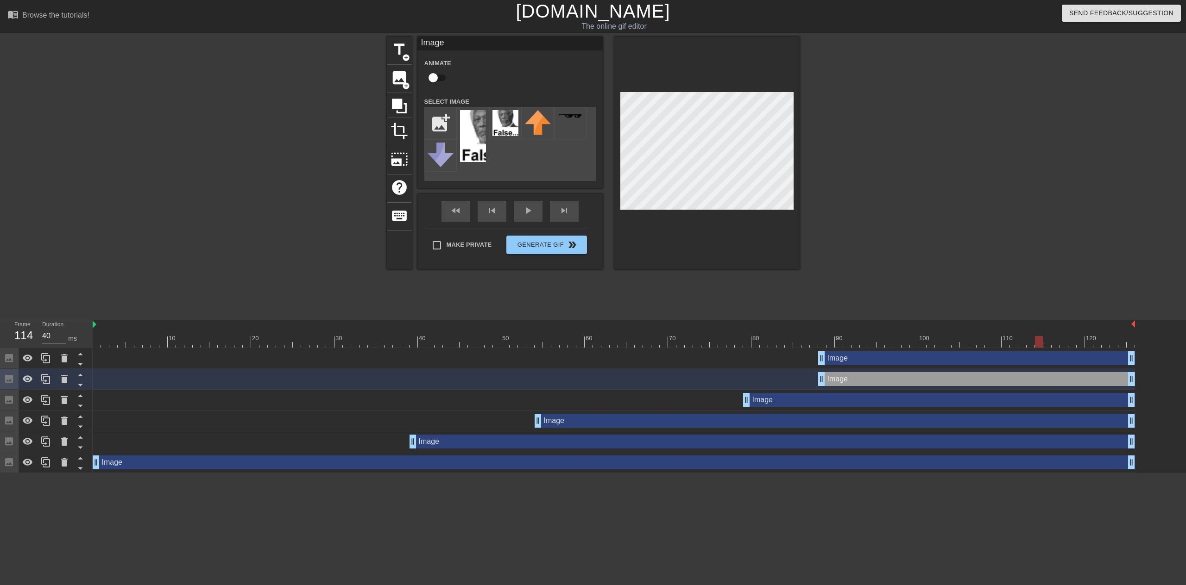
drag, startPoint x: 792, startPoint y: 219, endPoint x: 797, endPoint y: 217, distance: 5.7
click at [796, 218] on div at bounding box center [706, 153] width 185 height 233
click at [728, 212] on div at bounding box center [706, 153] width 185 height 233
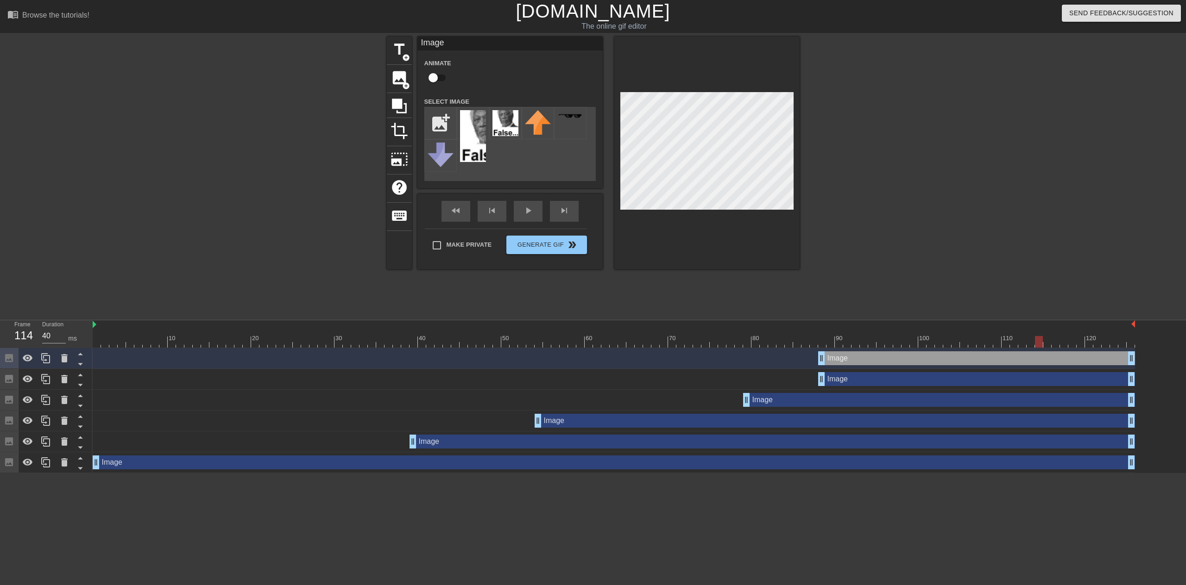
click at [742, 229] on div at bounding box center [706, 153] width 185 height 233
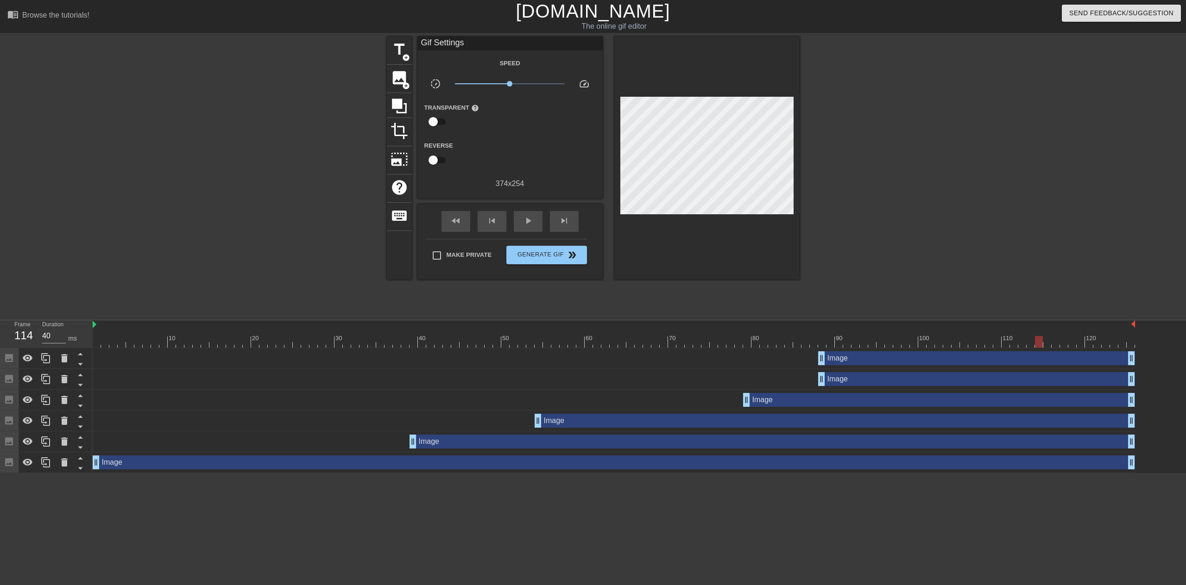
click at [982, 343] on div at bounding box center [614, 342] width 1042 height 12
drag, startPoint x: 821, startPoint y: 362, endPoint x: 984, endPoint y: 360, distance: 163.0
click at [980, 344] on div at bounding box center [614, 342] width 1042 height 12
drag, startPoint x: 1060, startPoint y: 361, endPoint x: 987, endPoint y: 364, distance: 72.3
click at [987, 364] on div "Image drag_handle drag_handle" at bounding box center [1017, 359] width 83 height 14
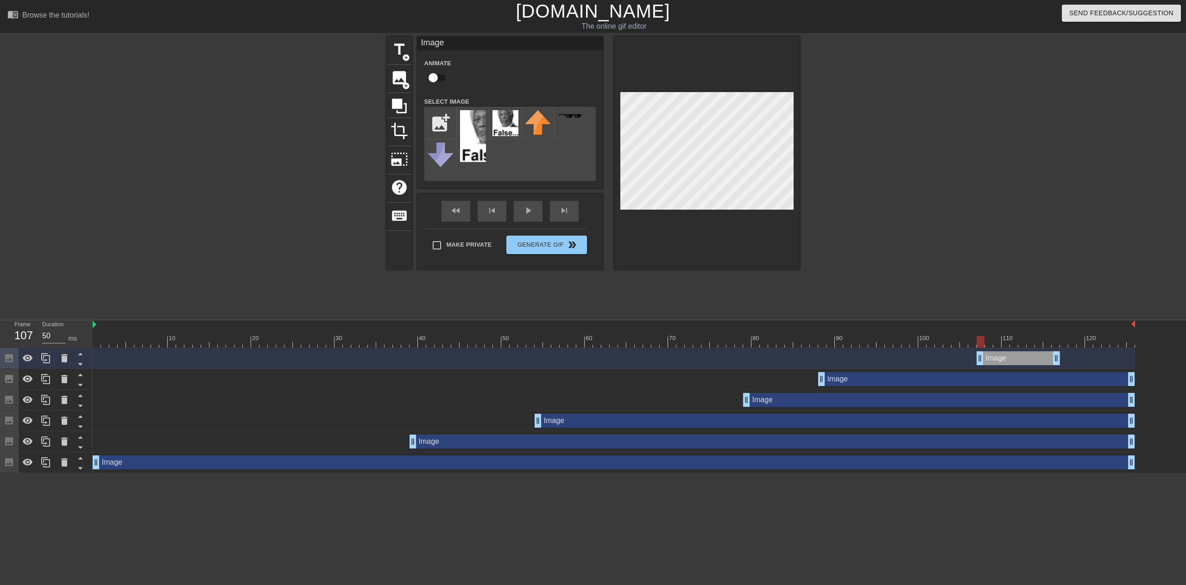
type input "40"
drag, startPoint x: 1058, startPoint y: 359, endPoint x: 1144, endPoint y: 358, distance: 86.1
click at [1144, 358] on div "Image drag_handle drag_handle Image drag_handle drag_handle Image drag_handle d…" at bounding box center [639, 410] width 1093 height 125
click at [49, 360] on icon at bounding box center [45, 358] width 11 height 11
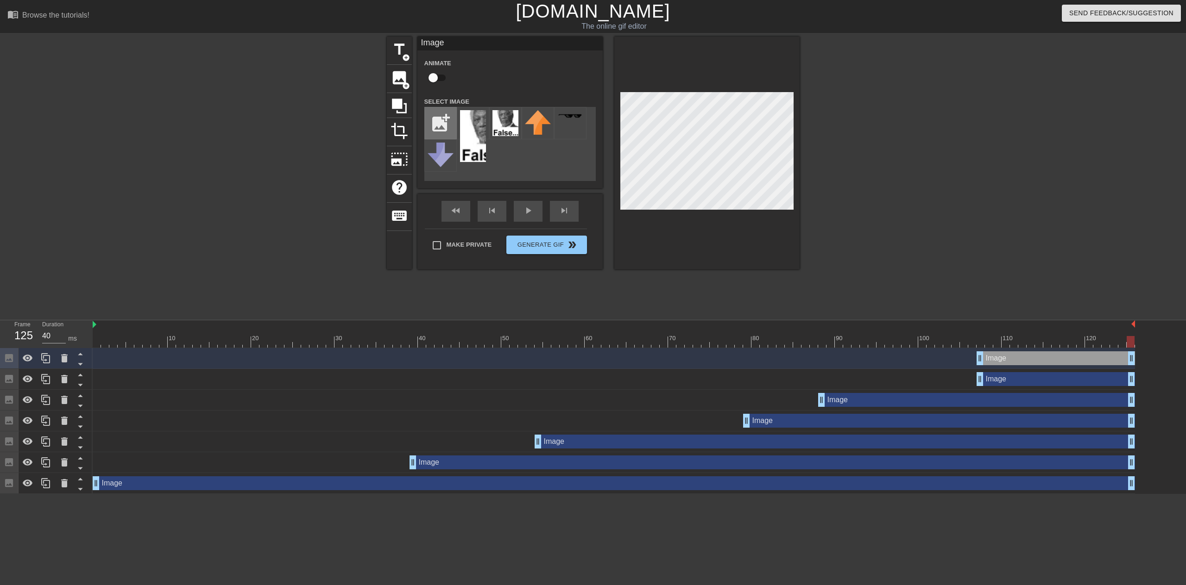
click at [440, 130] on input "file" at bounding box center [440, 122] width 31 height 31
type input "C:\fakepath\right false.jpg"
click at [477, 131] on img at bounding box center [473, 136] width 26 height 52
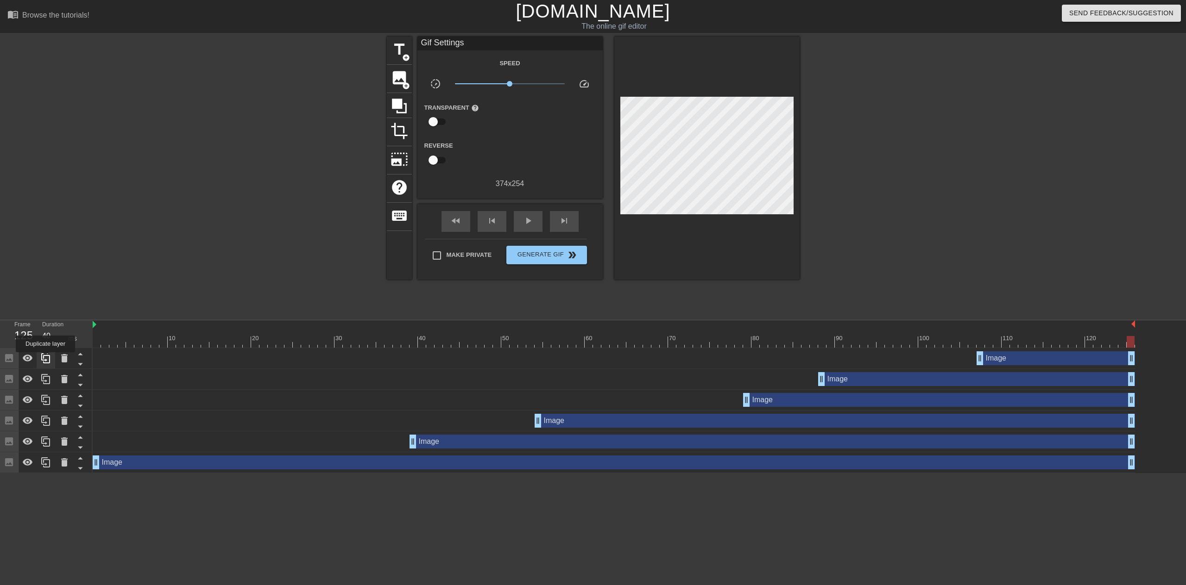
click at [45, 359] on icon at bounding box center [45, 358] width 11 height 11
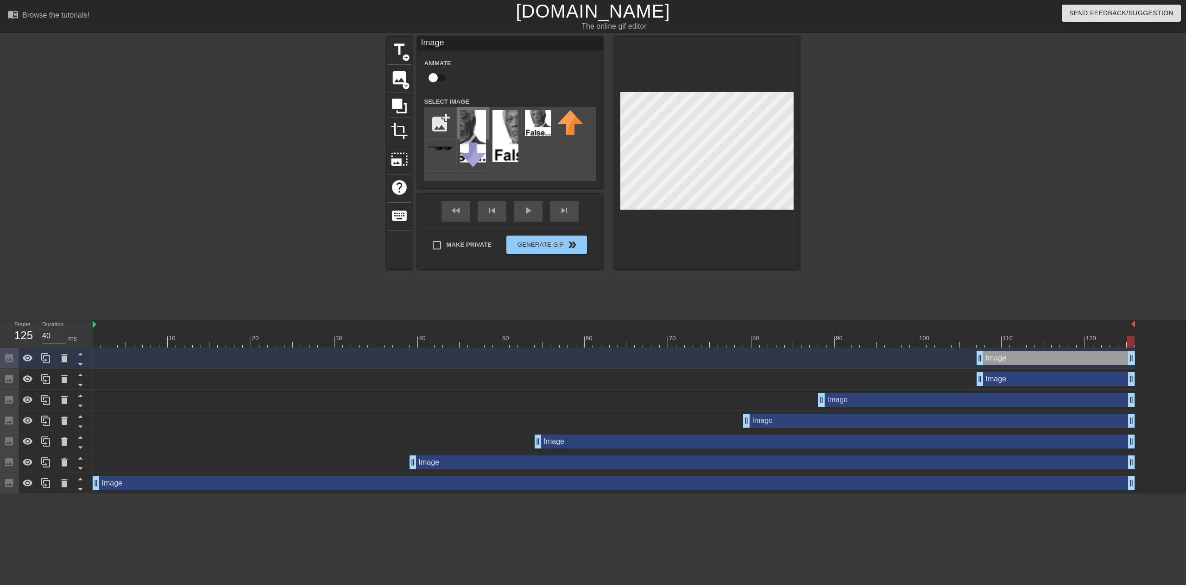
click at [486, 126] on div at bounding box center [473, 123] width 32 height 32
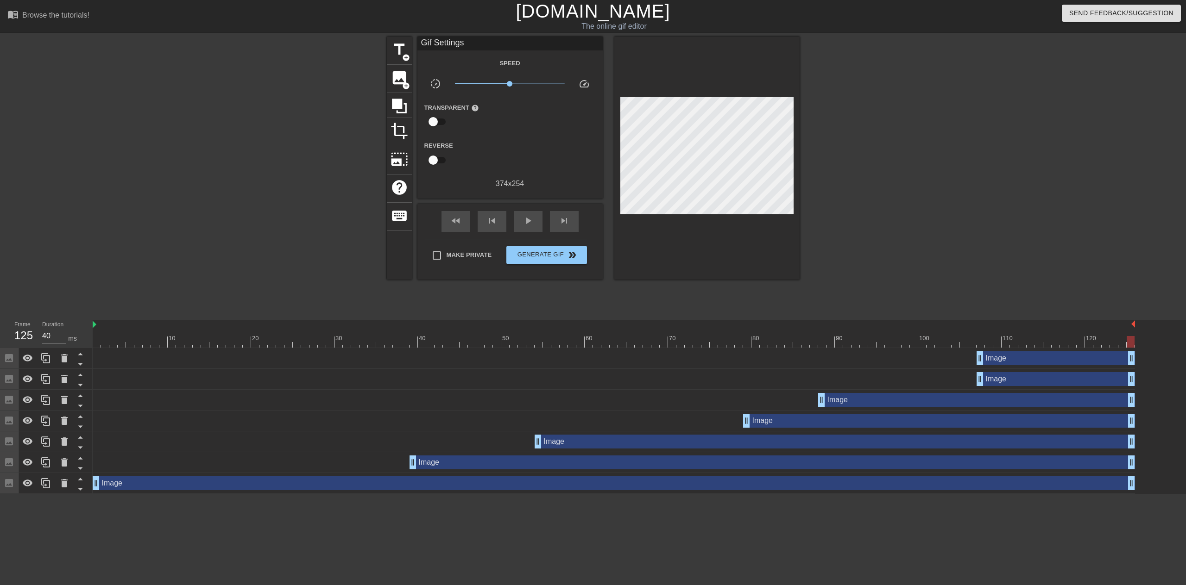
click at [750, 211] on div at bounding box center [706, 158] width 185 height 243
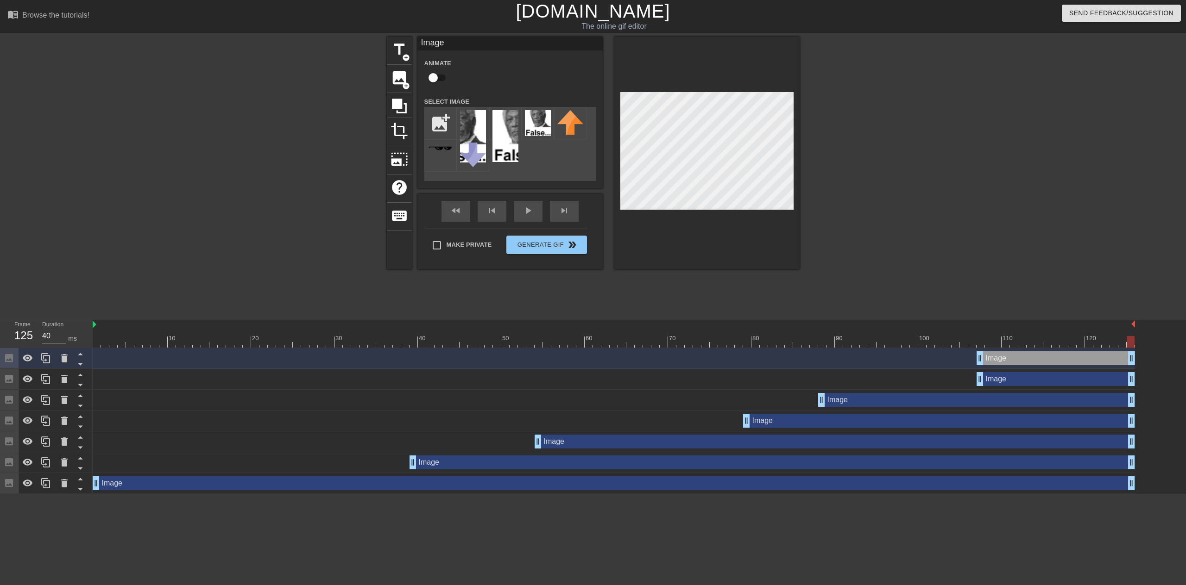
click at [780, 228] on div at bounding box center [706, 153] width 185 height 233
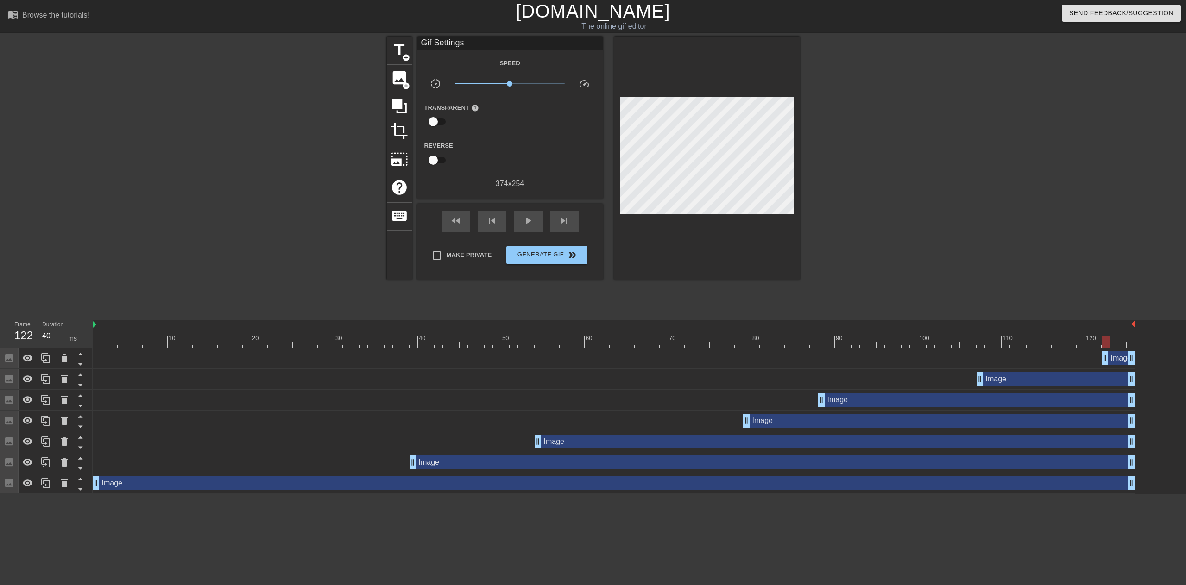
drag, startPoint x: 980, startPoint y: 354, endPoint x: 1098, endPoint y: 357, distance: 118.1
click at [1030, 344] on div at bounding box center [614, 342] width 1042 height 12
drag, startPoint x: 1104, startPoint y: 356, endPoint x: 1072, endPoint y: 356, distance: 31.5
click at [130, 341] on div at bounding box center [614, 342] width 1042 height 12
click at [91, 339] on div "Frame 5 Duration 40 ms" at bounding box center [46, 335] width 93 height 28
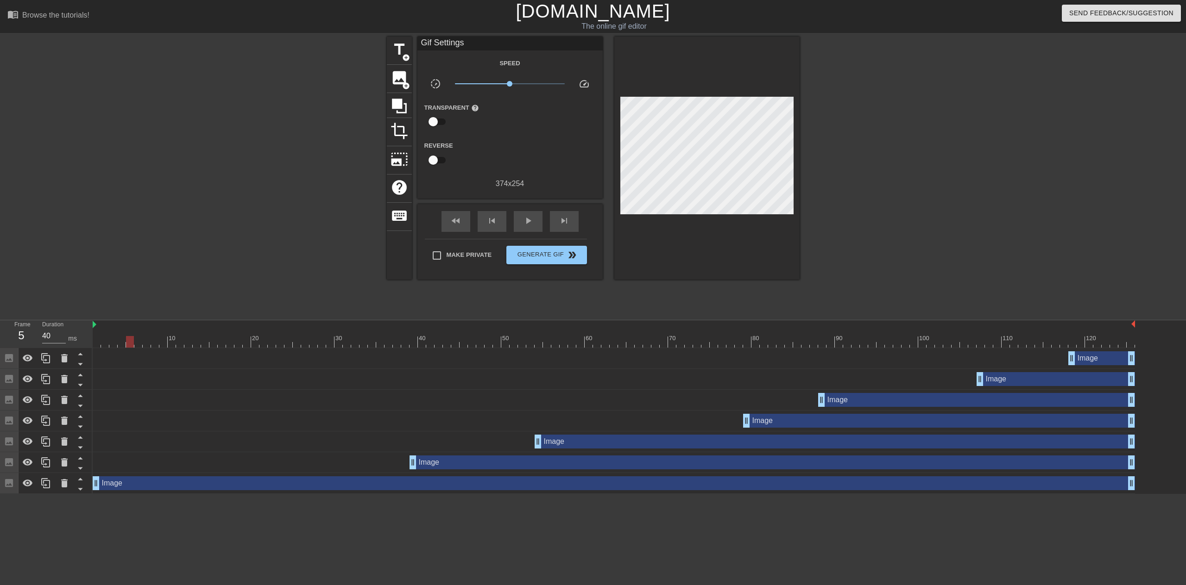
click at [98, 340] on div at bounding box center [614, 342] width 1042 height 12
click at [521, 217] on div "play_arrow" at bounding box center [528, 221] width 29 height 21
click at [521, 217] on div "pause" at bounding box center [528, 221] width 29 height 21
drag, startPoint x: 681, startPoint y: 343, endPoint x: 88, endPoint y: 342, distance: 593.3
click at [88, 342] on div "Frame 1 Duration 40 ms 10 20 30 40 50 60 70 80 90 100 110 120 Image drag_handle…" at bounding box center [593, 408] width 1186 height 174
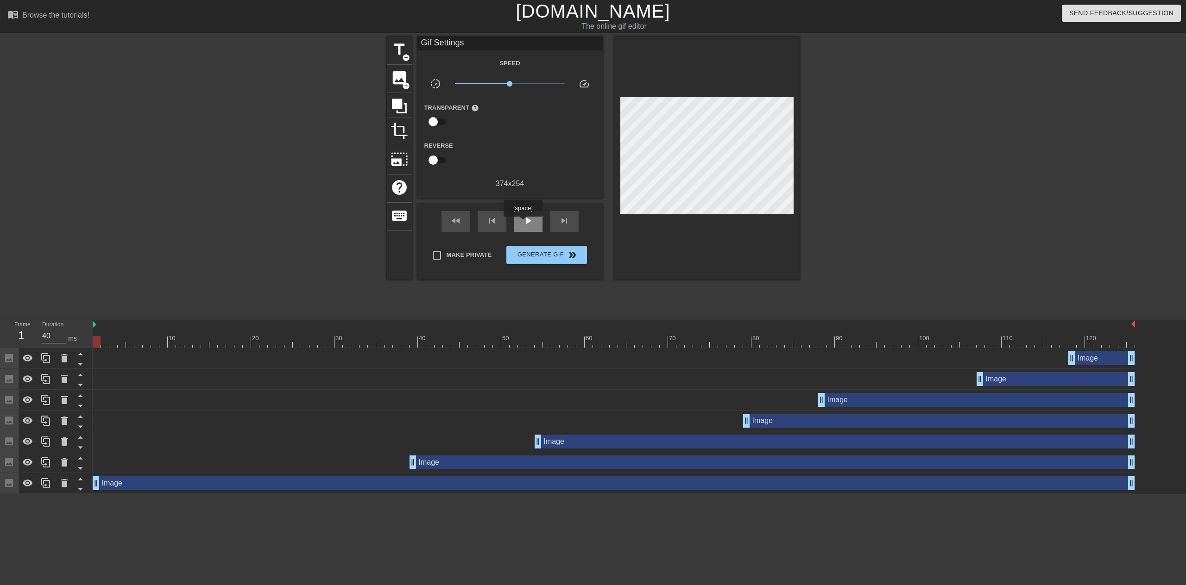
click at [522, 223] on span "play_arrow" at bounding box center [527, 220] width 11 height 11
click at [522, 223] on span "pause" at bounding box center [527, 220] width 11 height 11
drag, startPoint x: 94, startPoint y: 480, endPoint x: 163, endPoint y: 459, distance: 72.7
click at [164, 476] on div "Image drag_handle drag_handle" at bounding box center [614, 483] width 1042 height 21
drag, startPoint x: 159, startPoint y: 341, endPoint x: 99, endPoint y: 342, distance: 60.2
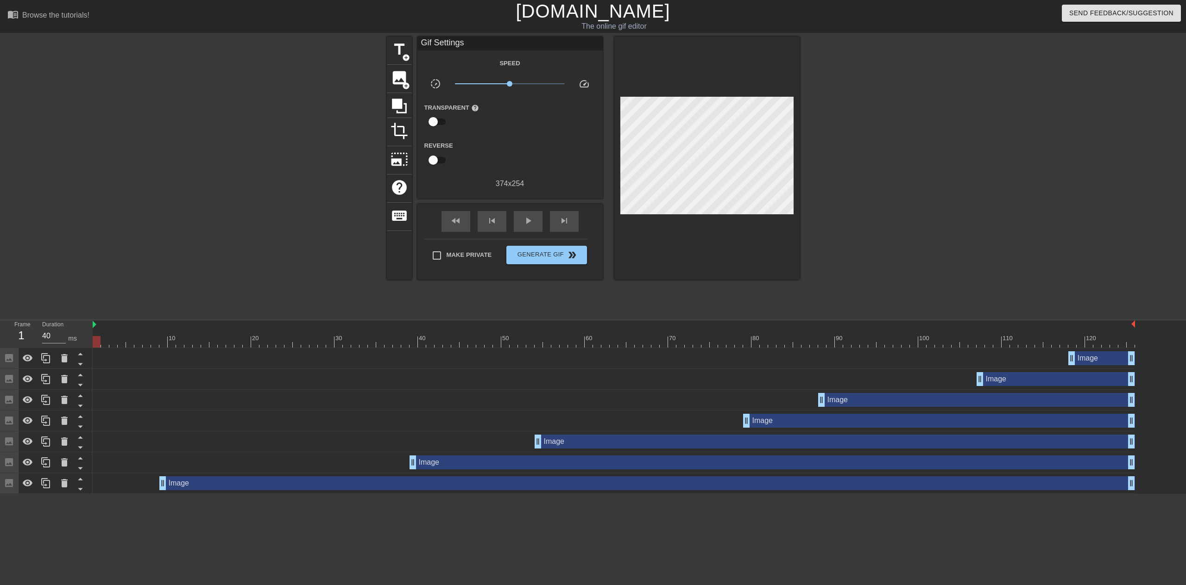
click at [99, 342] on div at bounding box center [614, 342] width 1042 height 12
drag, startPoint x: 163, startPoint y: 481, endPoint x: 87, endPoint y: 478, distance: 76.9
click at [87, 478] on div "Frame 1 Duration 40 ms 10 20 30 40 50 60 70 80 90 100 110 120 Image drag_handle…" at bounding box center [593, 408] width 1186 height 174
click at [527, 219] on span "play_arrow" at bounding box center [527, 220] width 11 height 11
type input "50"
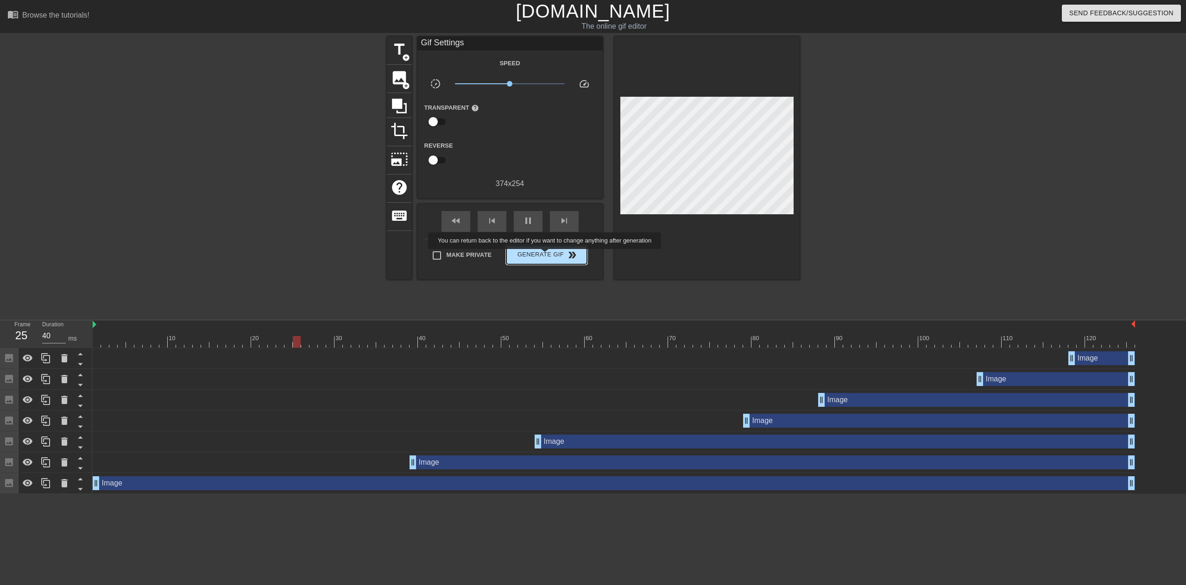
click at [546, 256] on span "Generate Gif double_arrow" at bounding box center [546, 255] width 73 height 11
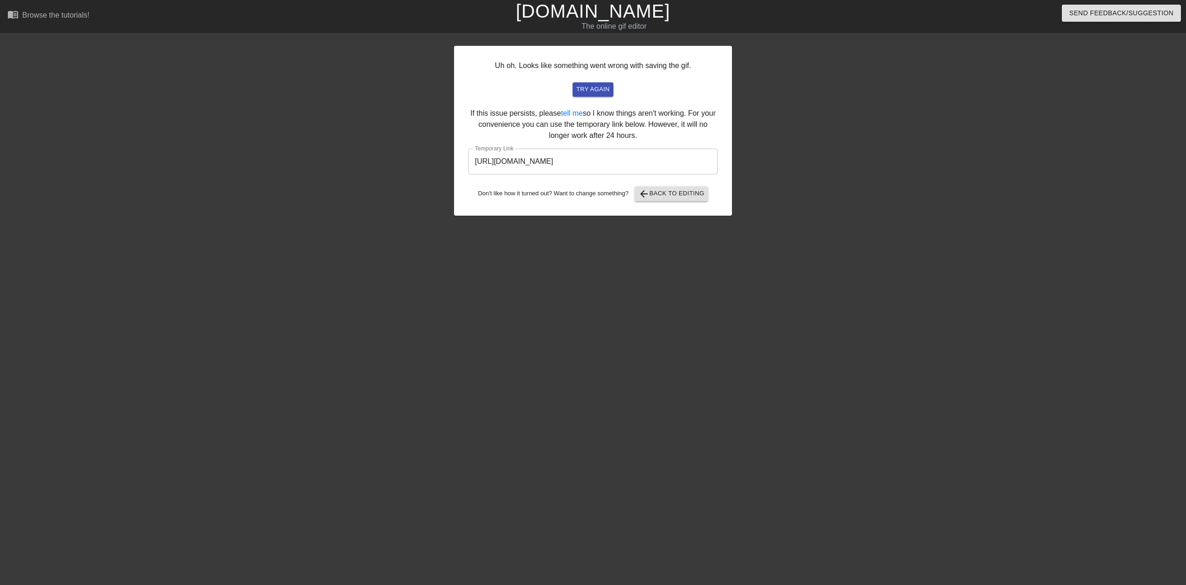
click at [636, 155] on input "[URL][DOMAIN_NAME]" at bounding box center [592, 162] width 249 height 26
